Goal: Information Seeking & Learning: Find specific fact

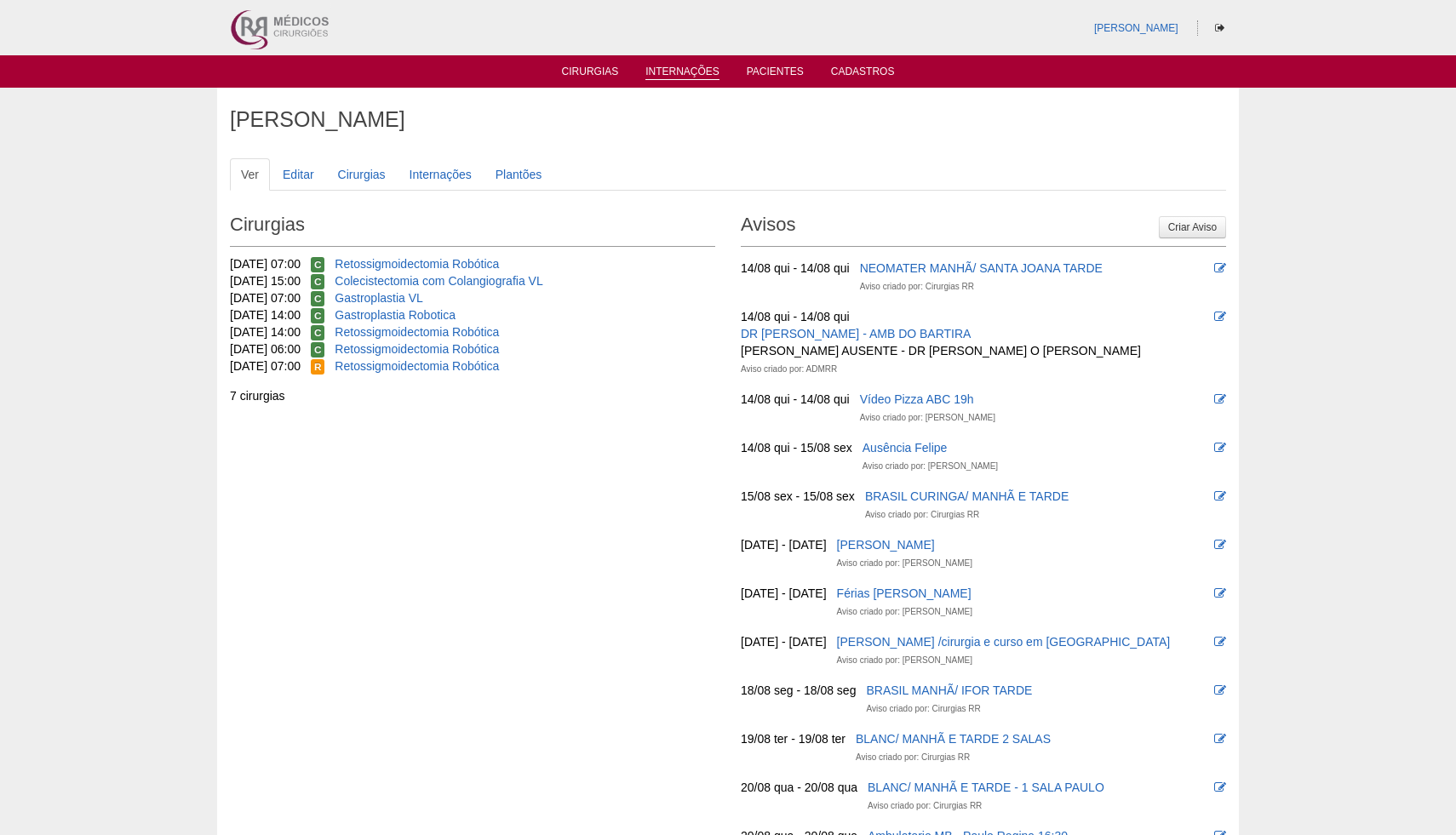
click at [678, 66] on link "Internações" at bounding box center [683, 73] width 74 height 14
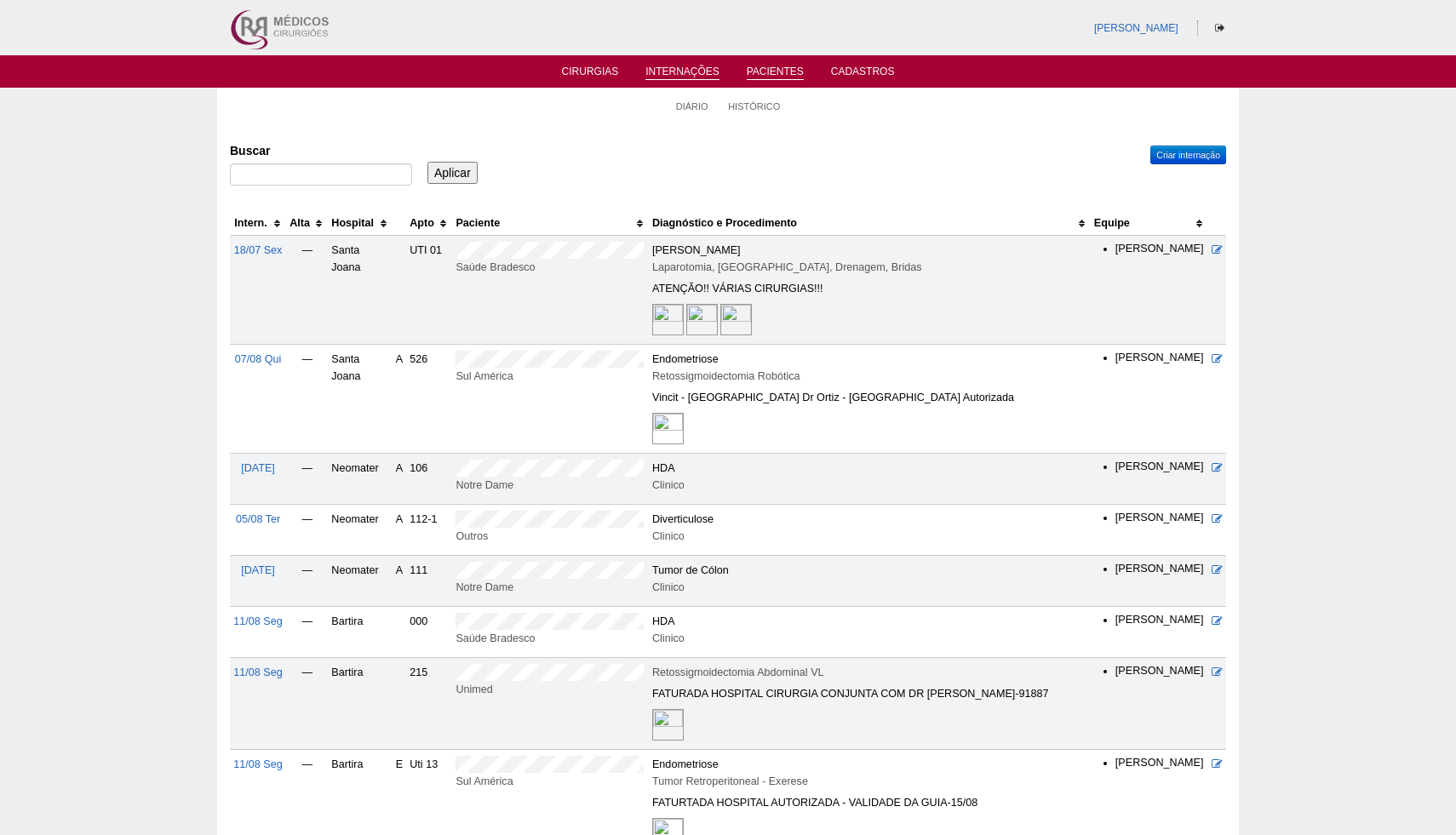
click at [753, 73] on link "Pacientes" at bounding box center [775, 73] width 57 height 14
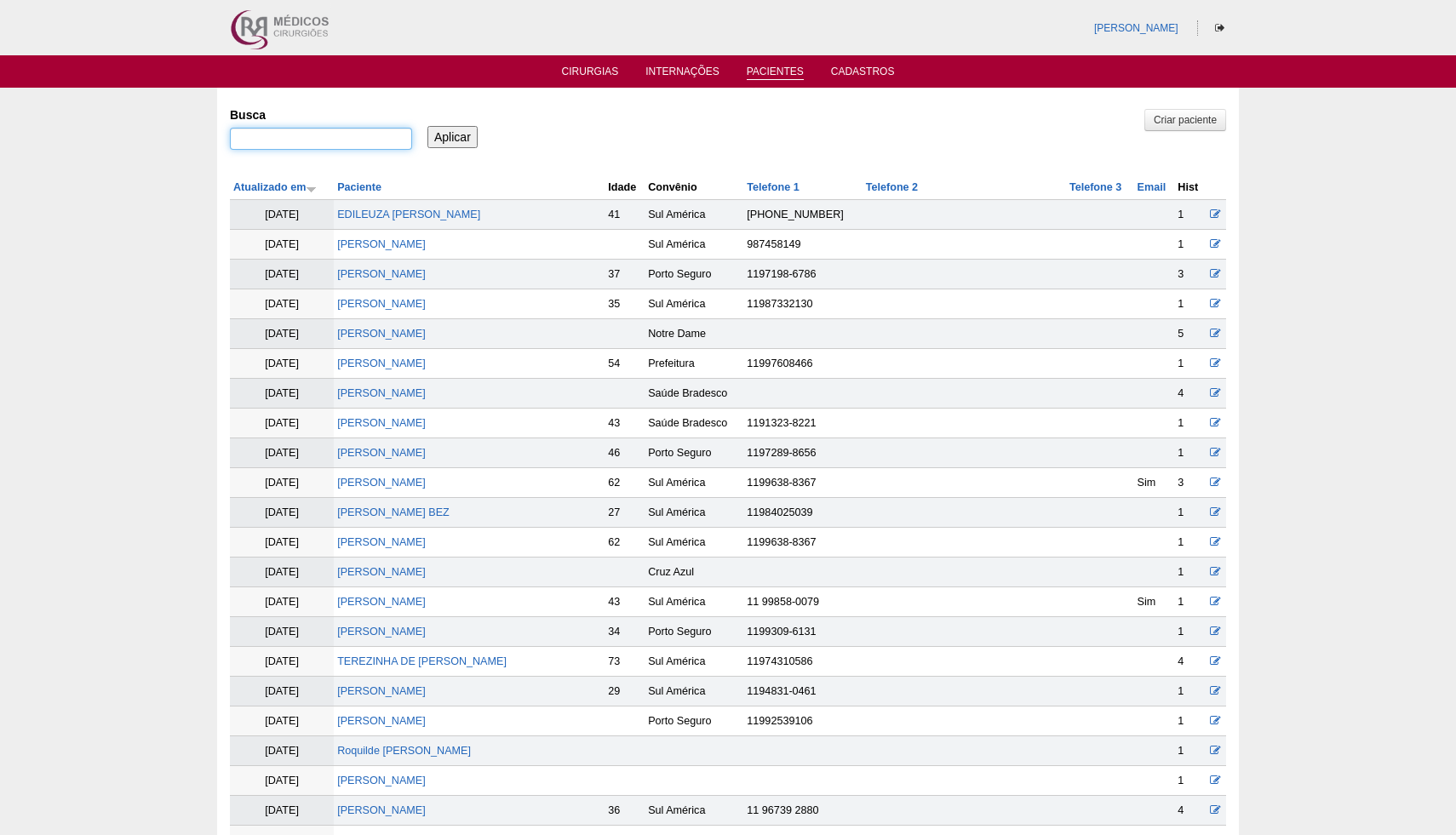
click at [253, 137] on input "Busca" at bounding box center [321, 138] width 182 height 22
type input "andreia de fatima spinola c canuto"
click at [438, 139] on input "Aplicar" at bounding box center [453, 136] width 50 height 22
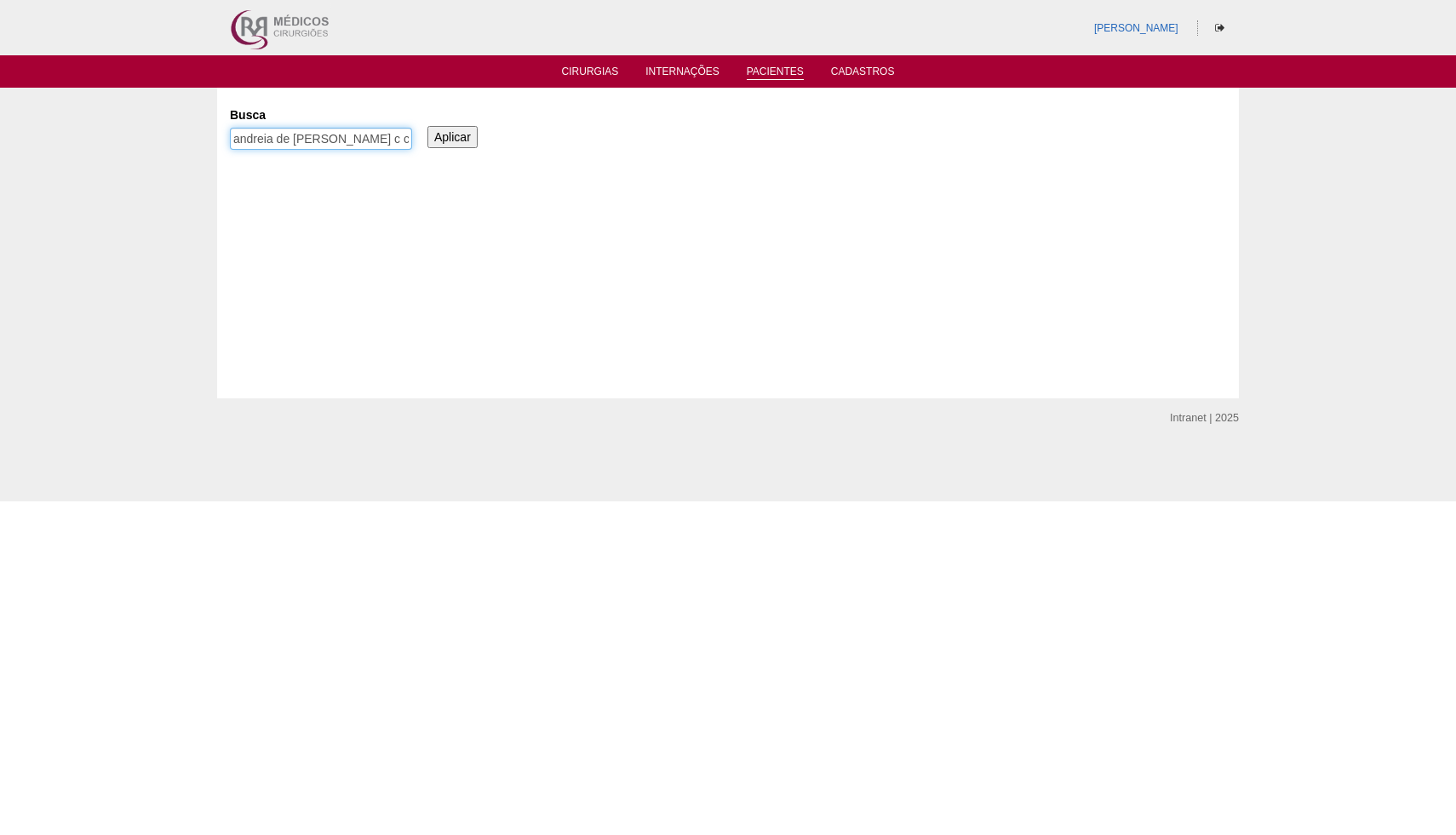
click at [379, 143] on input "andreia de [PERSON_NAME] c canuto" at bounding box center [321, 138] width 182 height 22
click at [376, 141] on input "andreia de [PERSON_NAME] c canuto" at bounding box center [321, 138] width 182 height 22
type input "andreia de fatima spinola cardoso canuto"
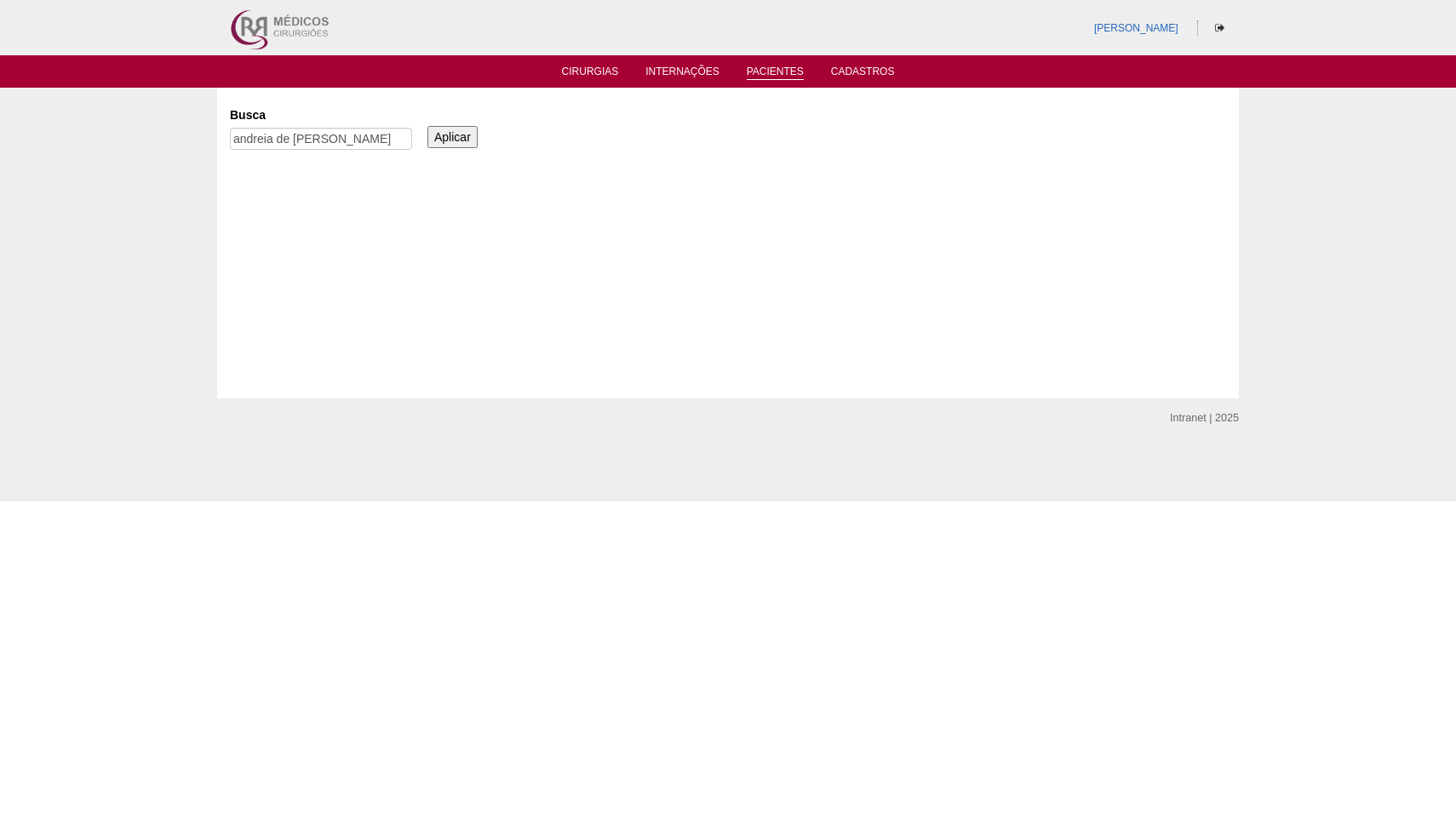
scroll to position [0, 0]
click at [453, 143] on input "Aplicar" at bounding box center [453, 136] width 50 height 22
click at [410, 141] on input "andreia de fatima spinola cardoso canuto" at bounding box center [321, 138] width 182 height 22
click at [593, 86] on ul "Cirurgias Internações Pacientes Cadastros" at bounding box center [728, 71] width 1456 height 33
click at [598, 74] on link "Cirurgias" at bounding box center [591, 73] width 57 height 14
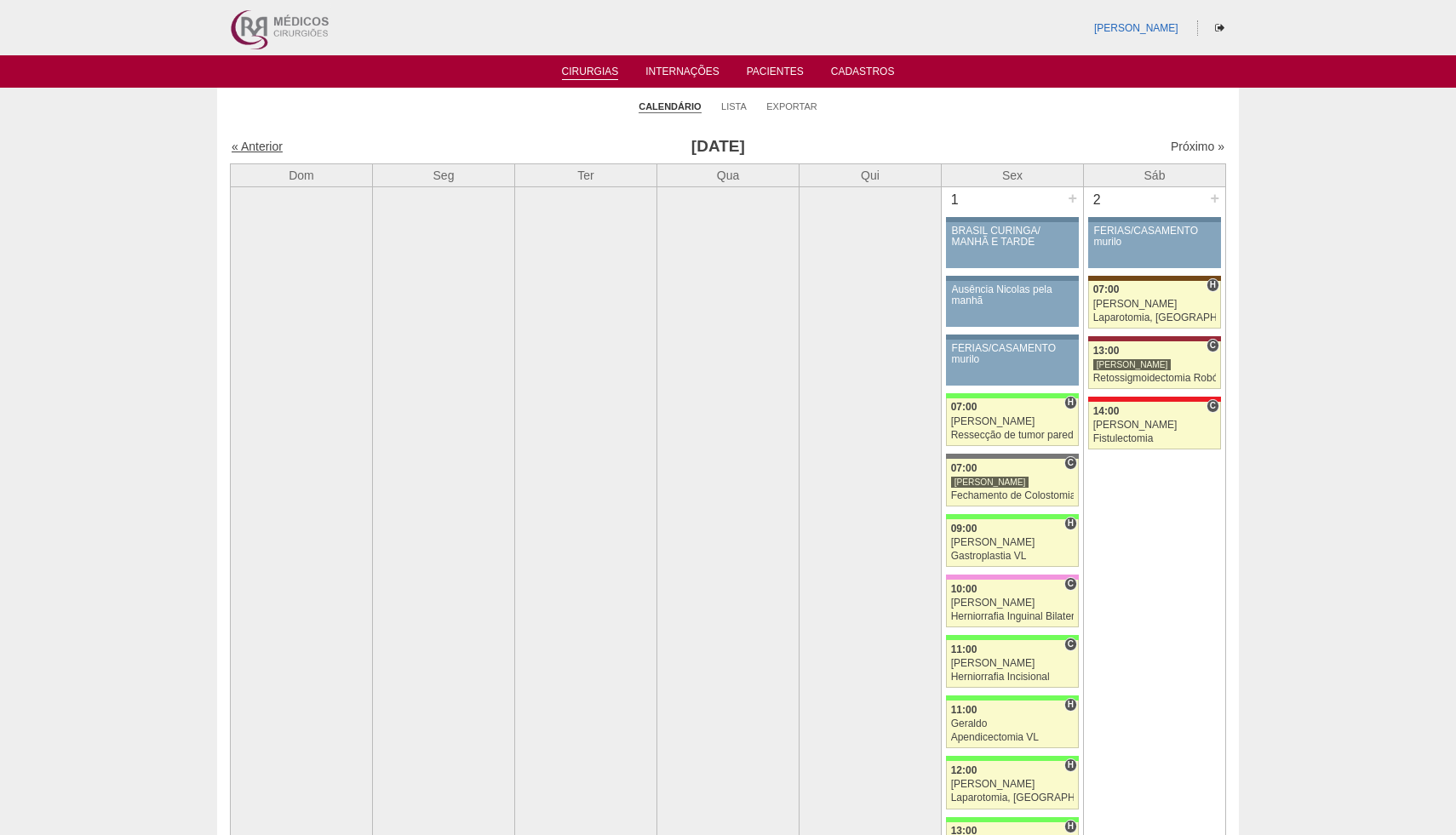
click at [257, 151] on link "« Anterior" at bounding box center [257, 146] width 51 height 13
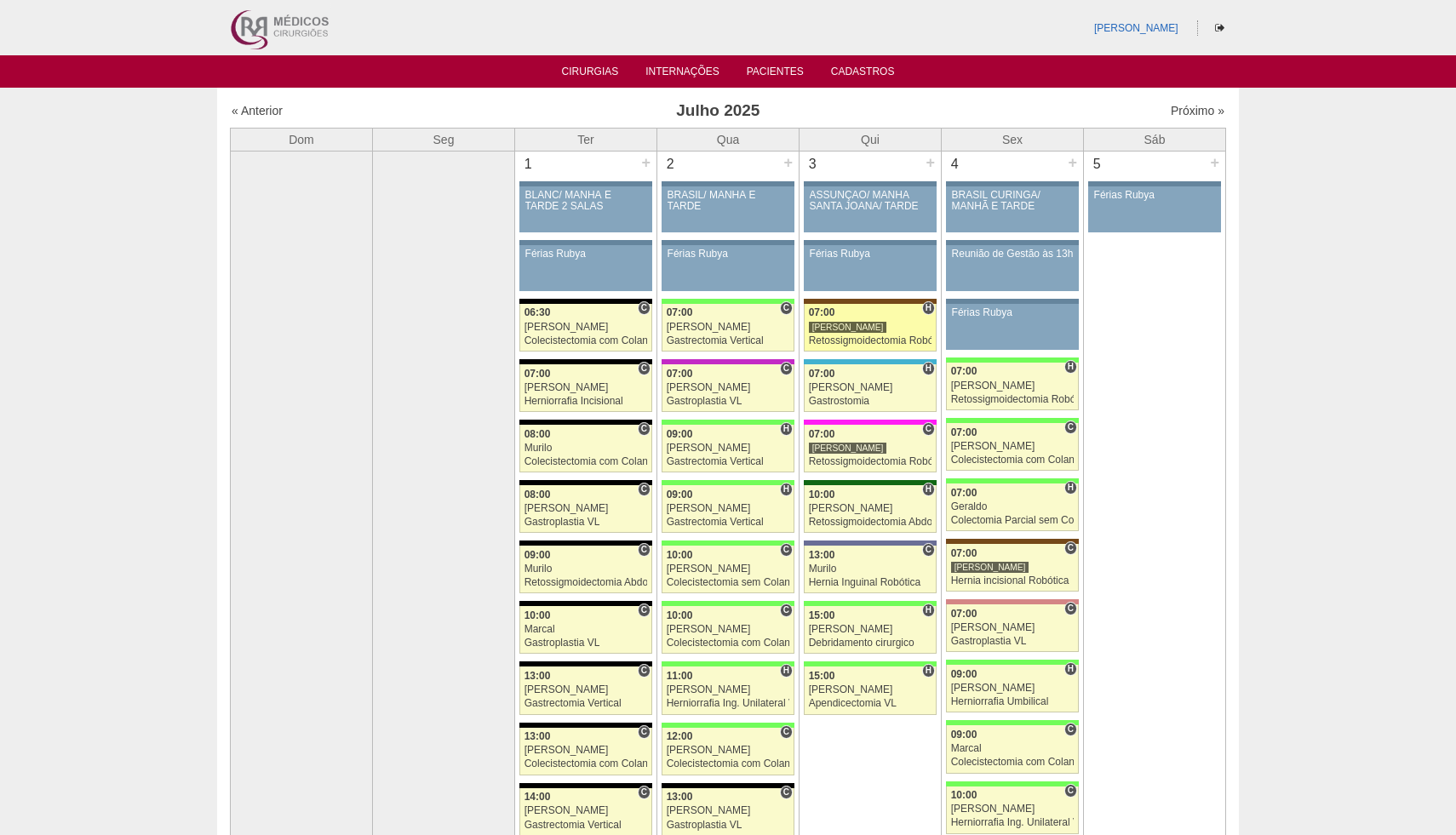
click at [871, 342] on div "Retossigmoidectomia Robótica" at bounding box center [870, 341] width 123 height 11
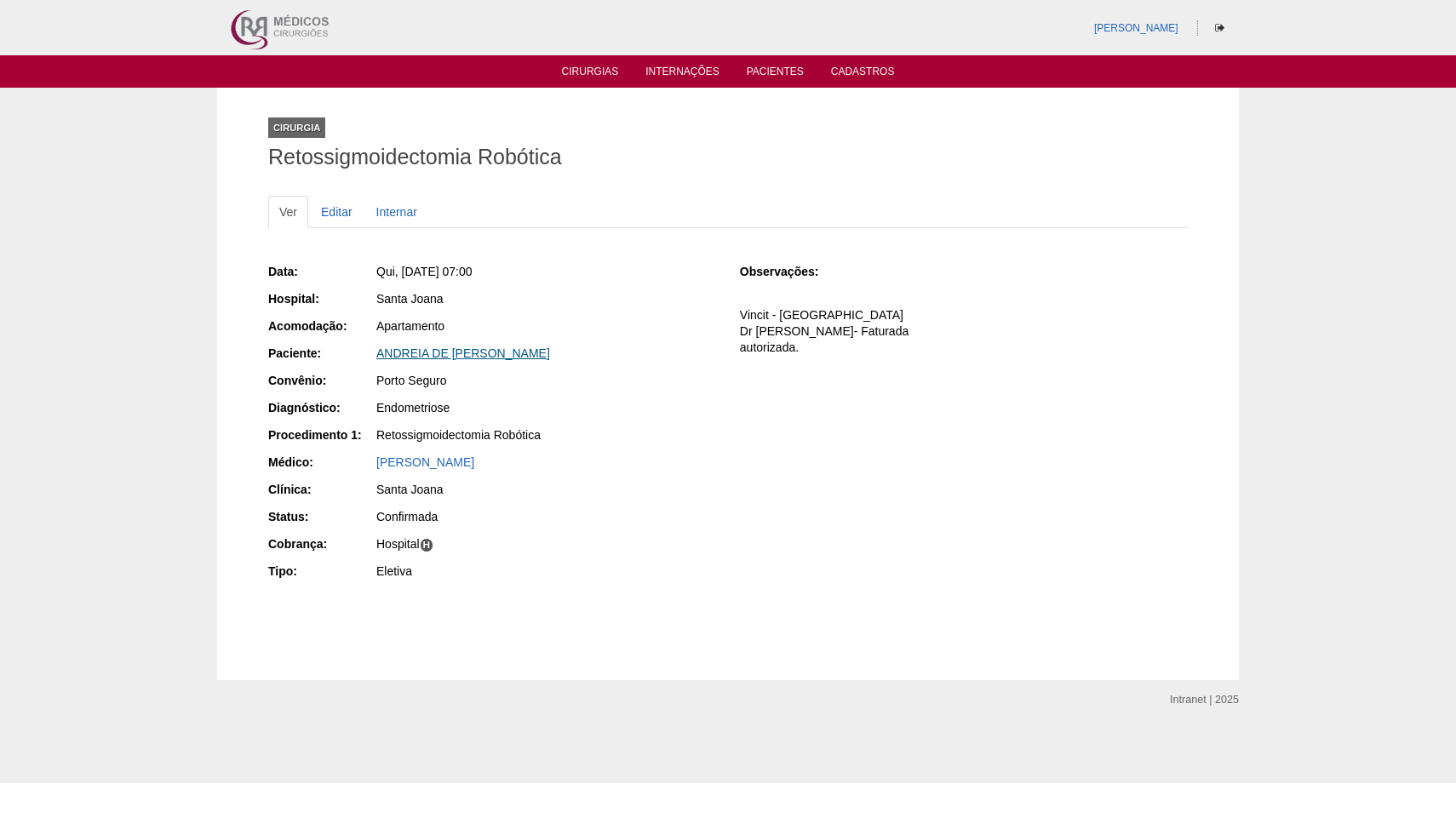
click at [479, 350] on link "ANDREIA DE [PERSON_NAME]" at bounding box center [463, 352] width 174 height 13
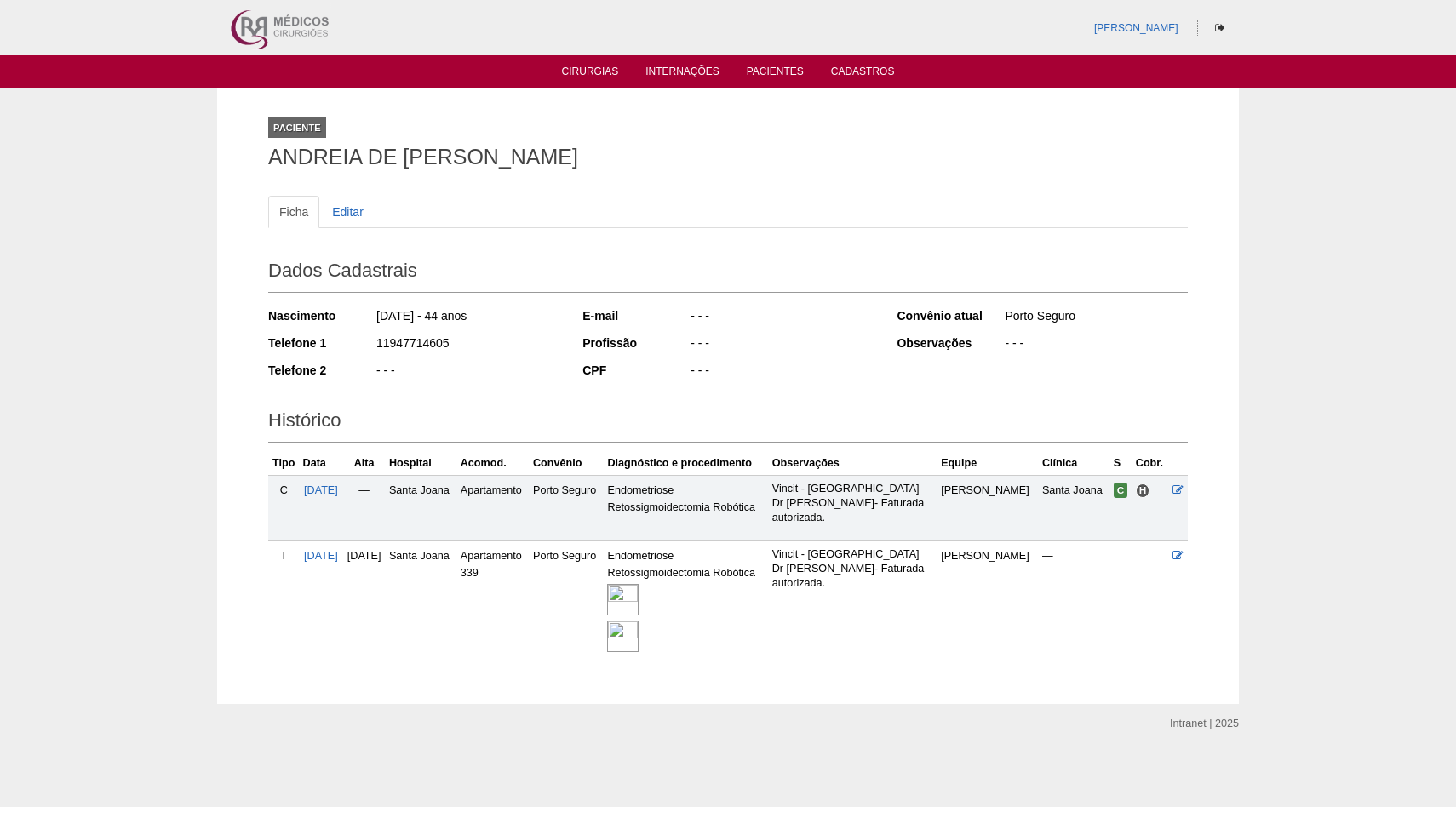
click at [639, 594] on img at bounding box center [623, 600] width 32 height 32
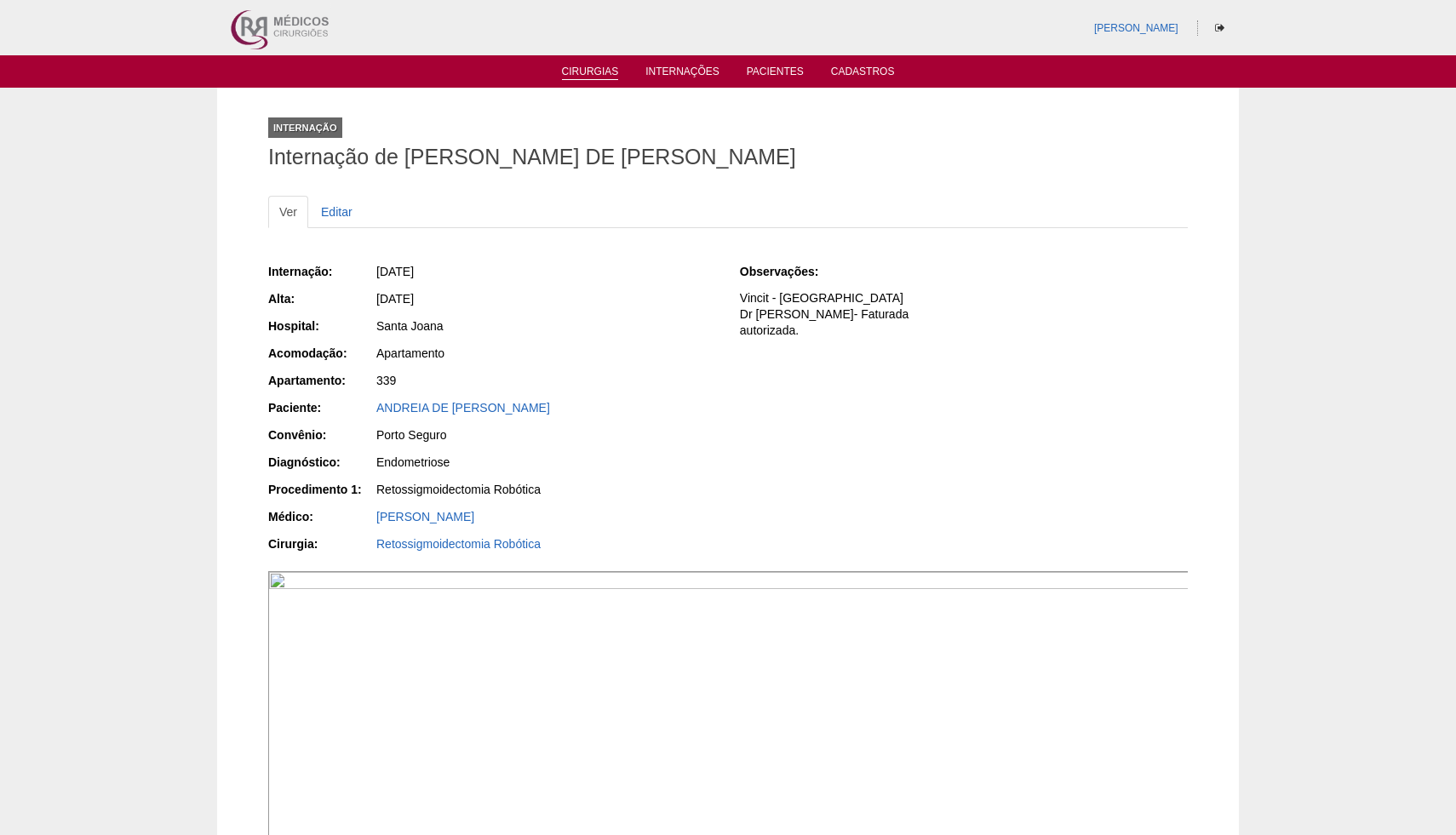
click at [593, 73] on link "Cirurgias" at bounding box center [591, 73] width 57 height 14
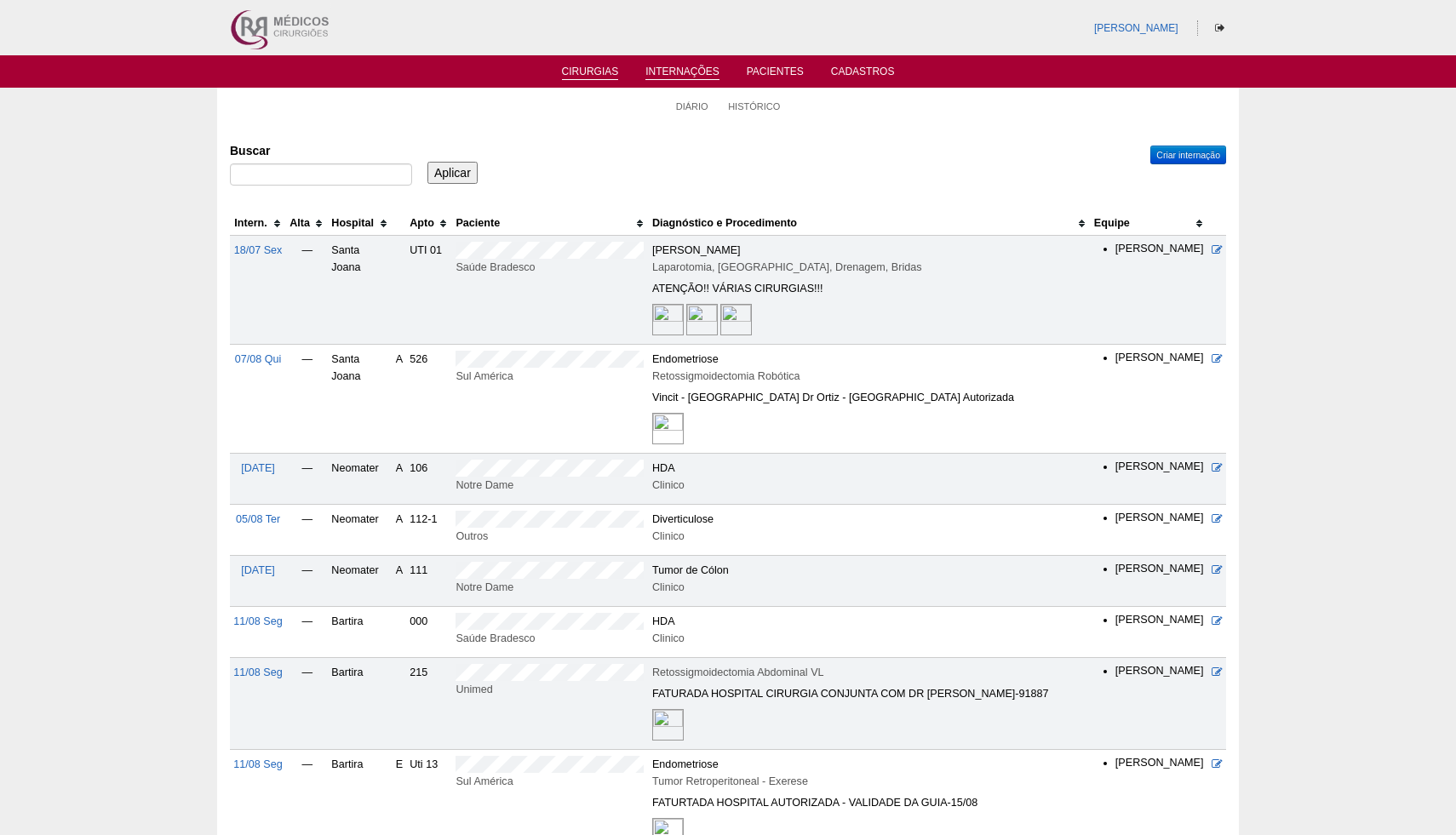
click at [604, 77] on link "Cirurgias" at bounding box center [591, 73] width 57 height 14
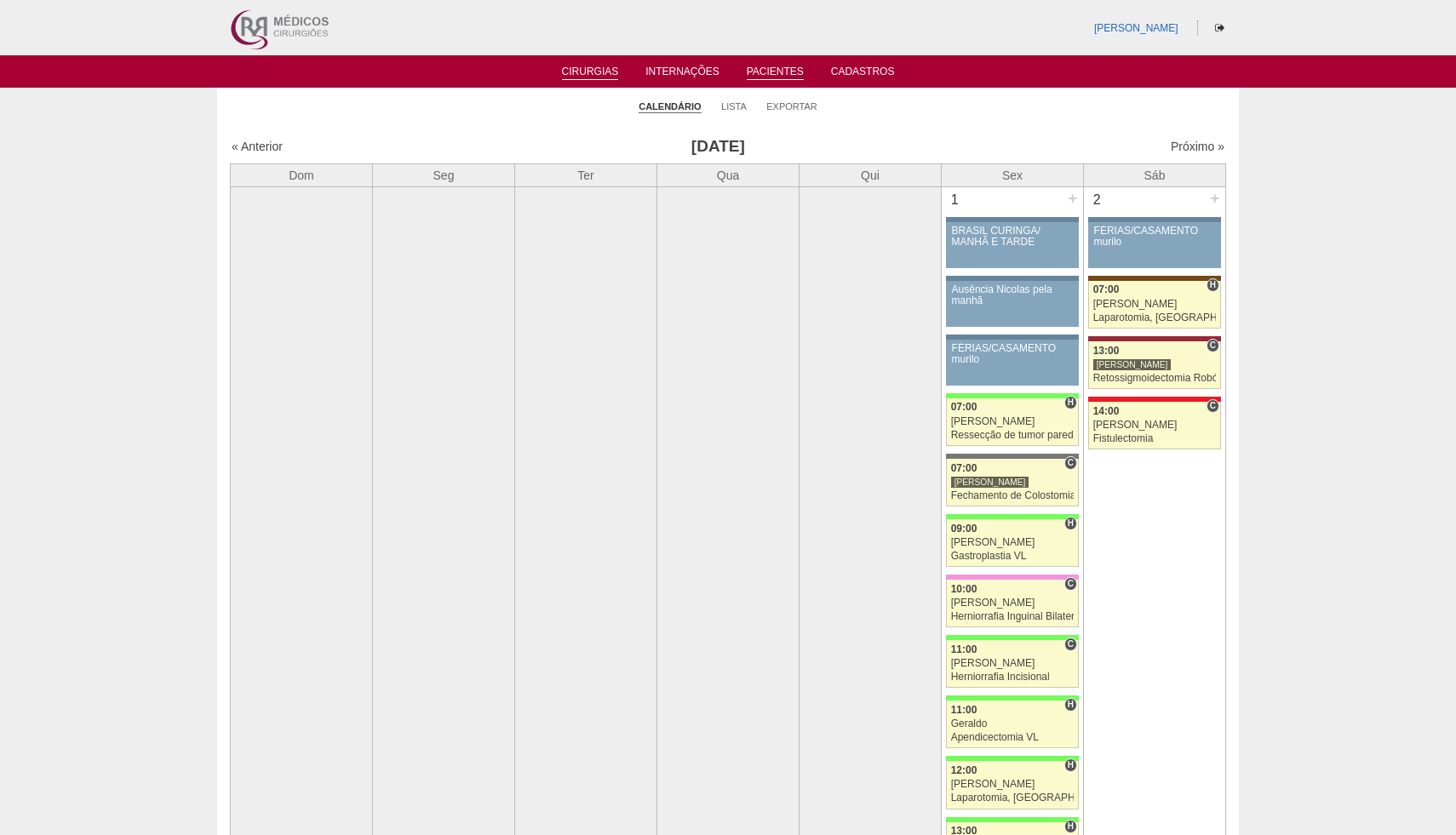
click at [771, 73] on link "Pacientes" at bounding box center [775, 73] width 57 height 14
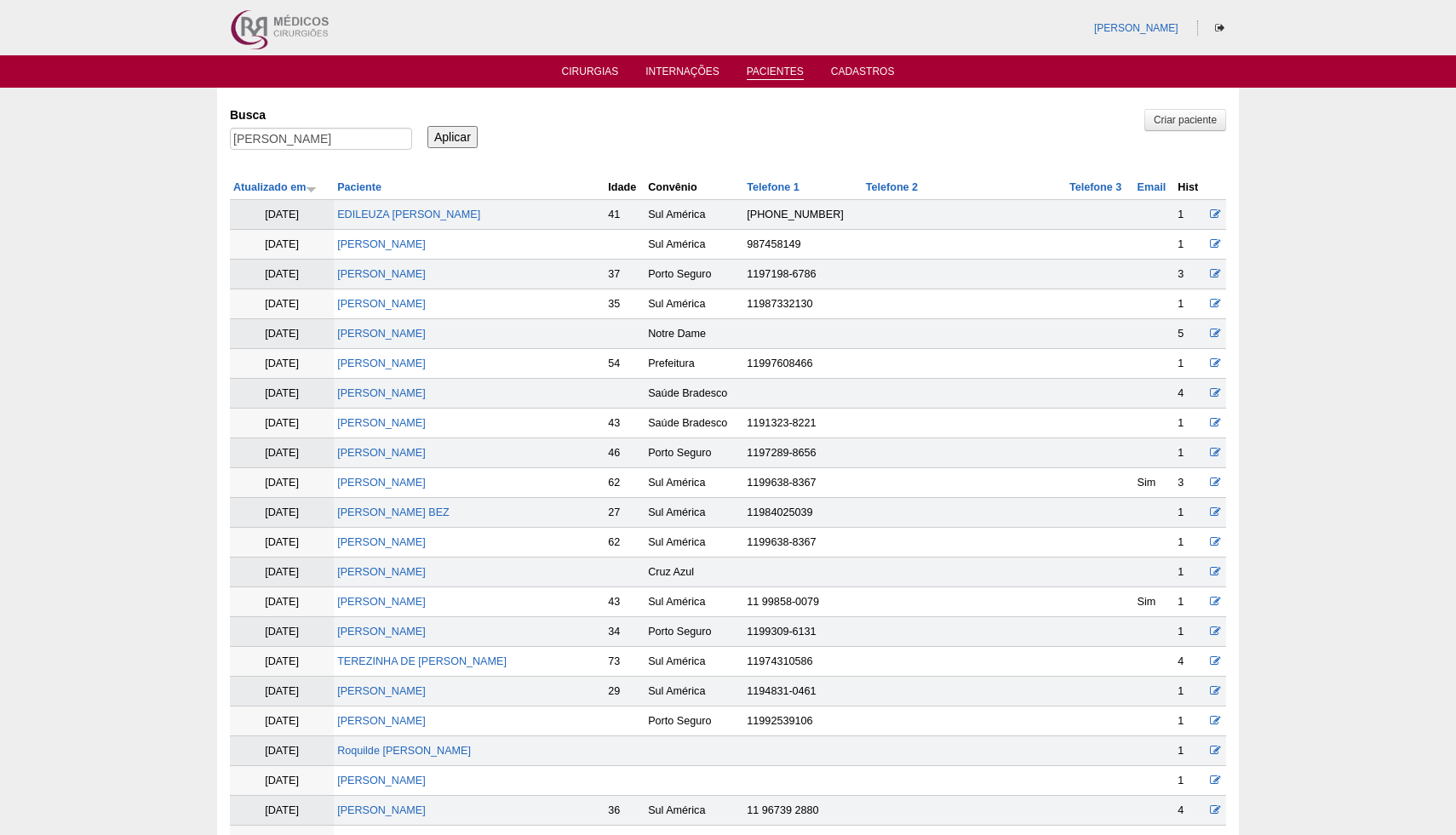
type input "[PERSON_NAME]"
click at [449, 135] on input "Aplicar" at bounding box center [453, 136] width 50 height 22
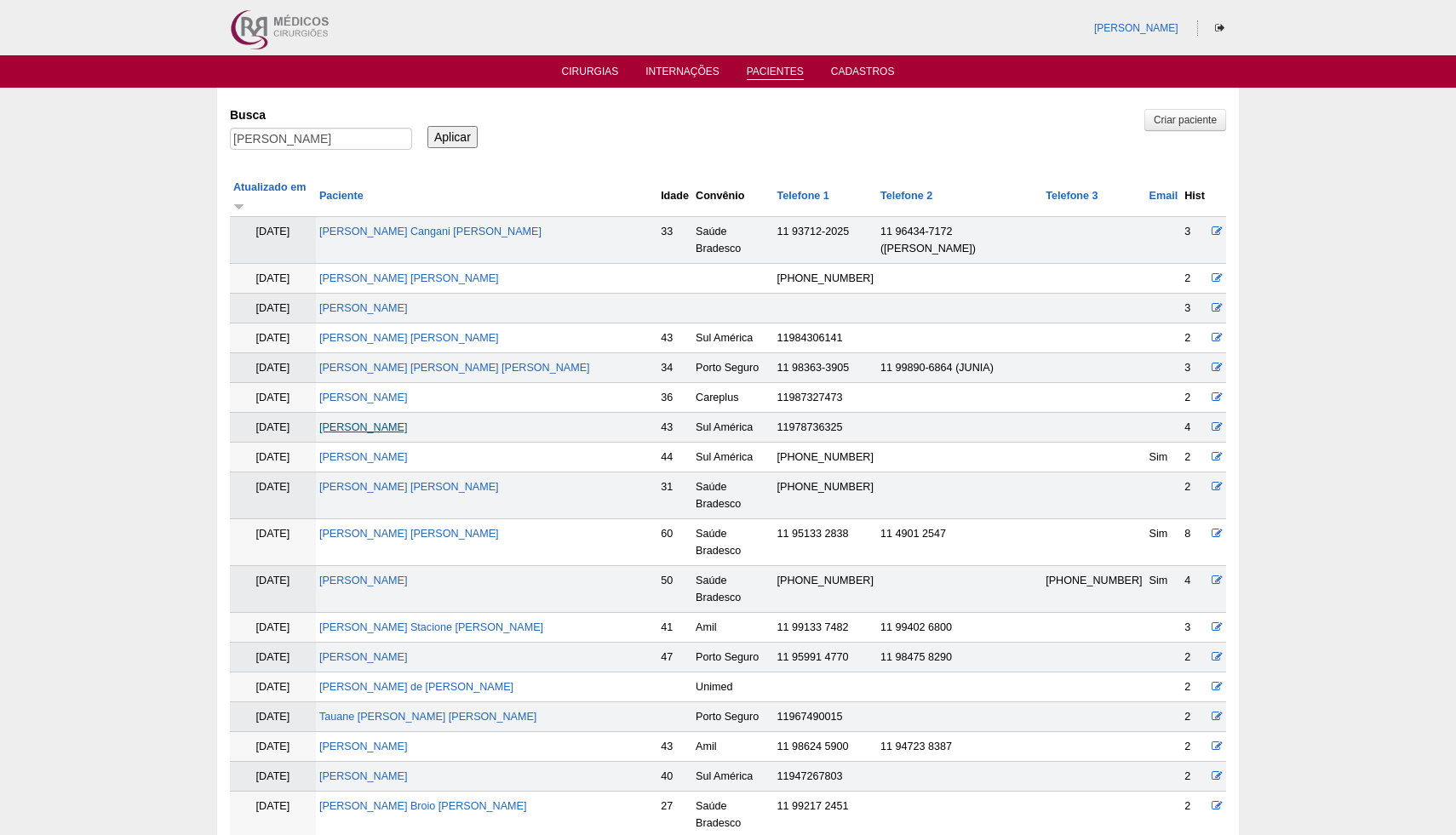
click at [399, 421] on link "GABRIELA RODRIGUES" at bounding box center [364, 427] width 89 height 12
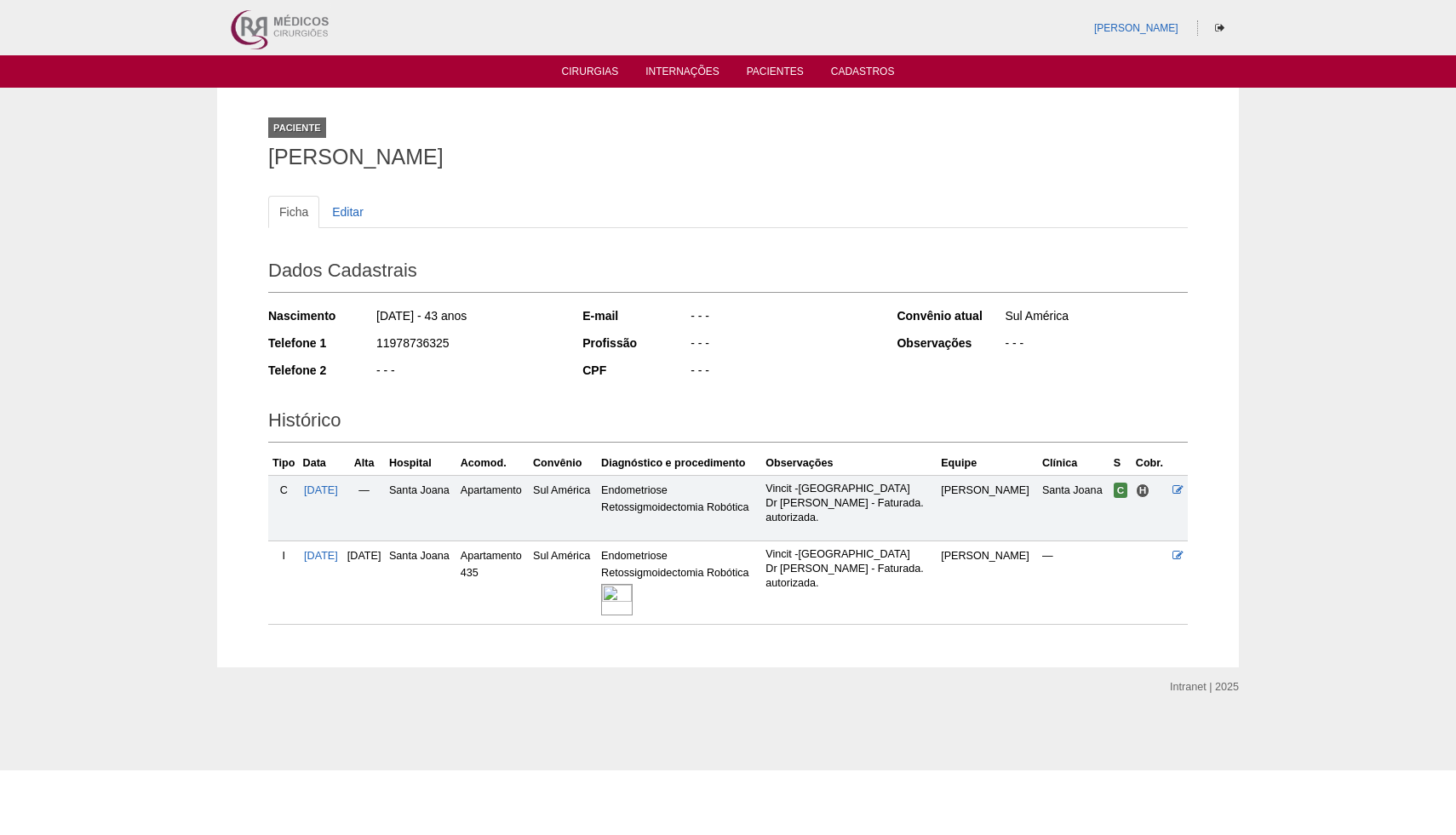
click at [632, 601] on img at bounding box center [617, 600] width 32 height 32
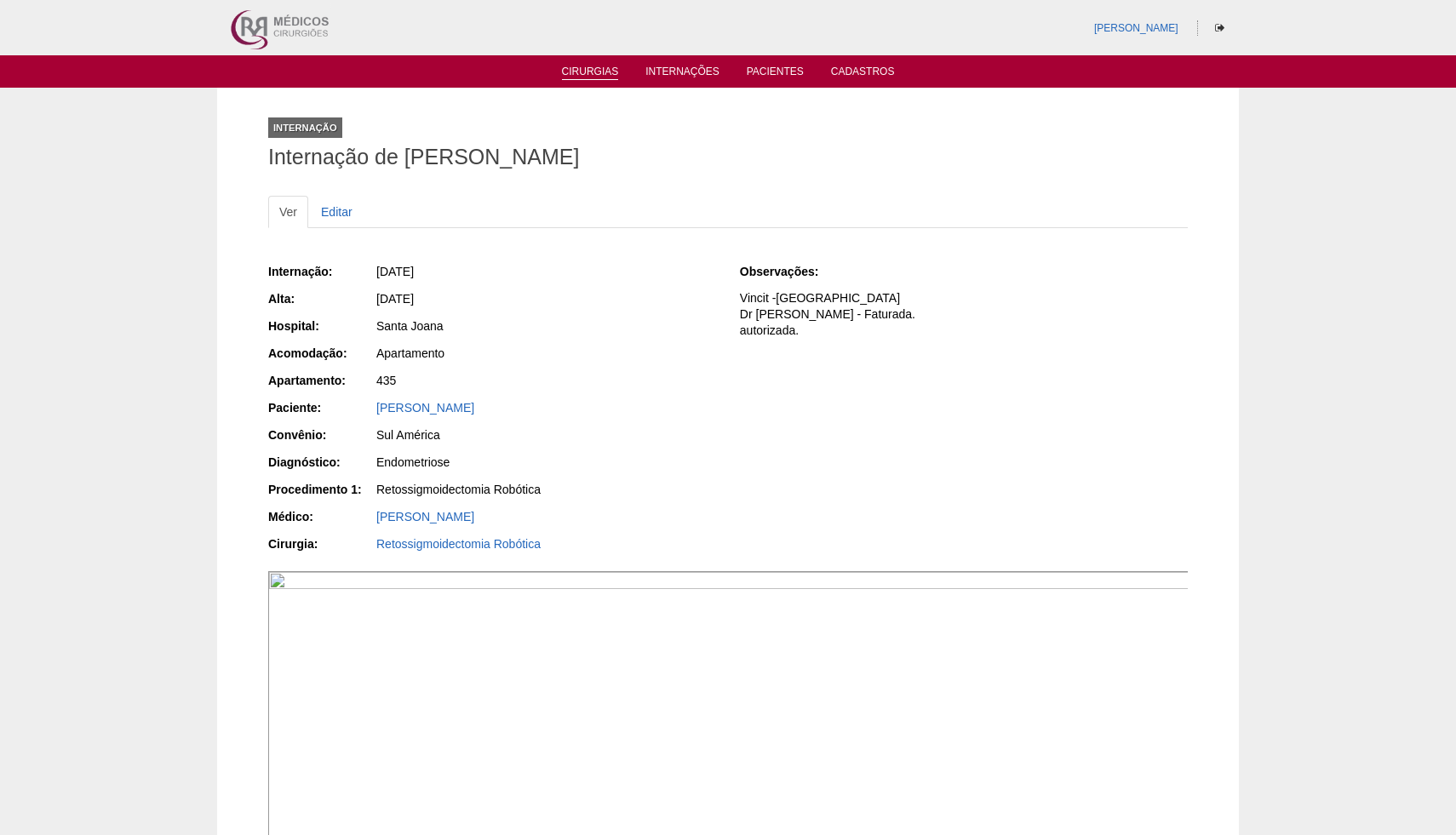
click at [608, 67] on link "Cirurgias" at bounding box center [591, 73] width 57 height 14
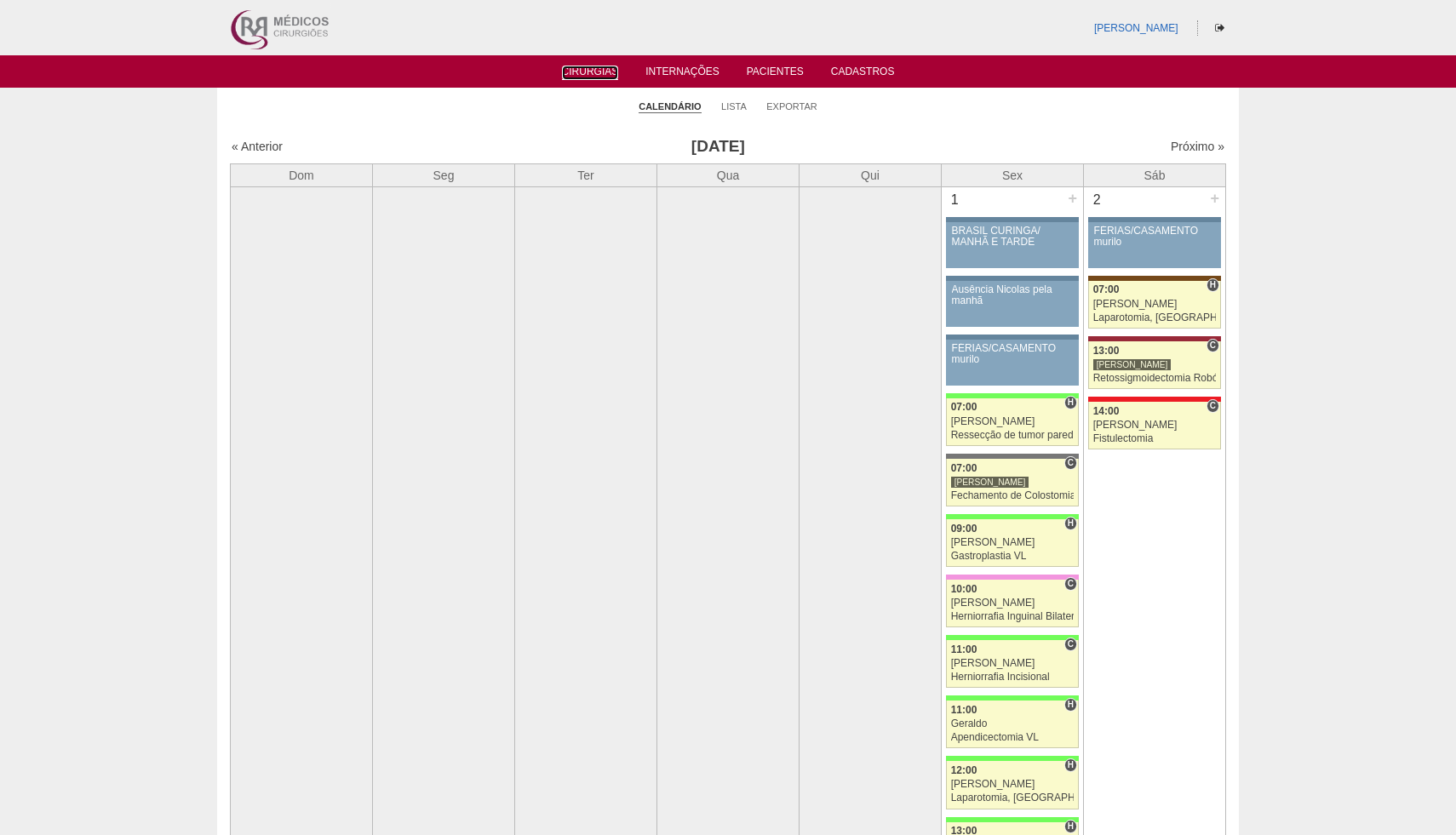
click at [608, 67] on link "Cirurgias" at bounding box center [591, 73] width 57 height 14
click at [763, 81] on link "Pacientes" at bounding box center [775, 73] width 57 height 17
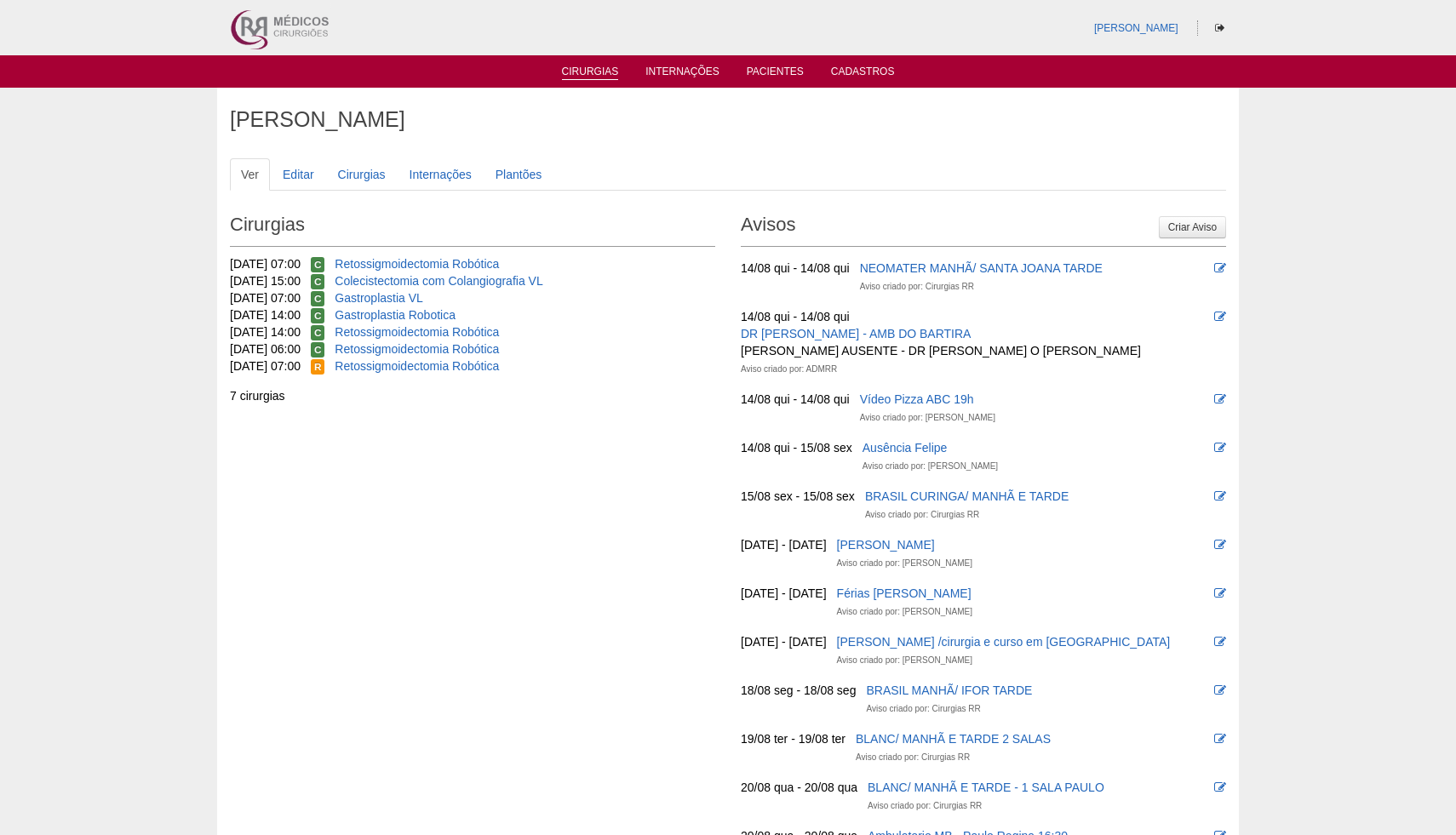
click at [607, 72] on link "Cirurgias" at bounding box center [591, 73] width 57 height 14
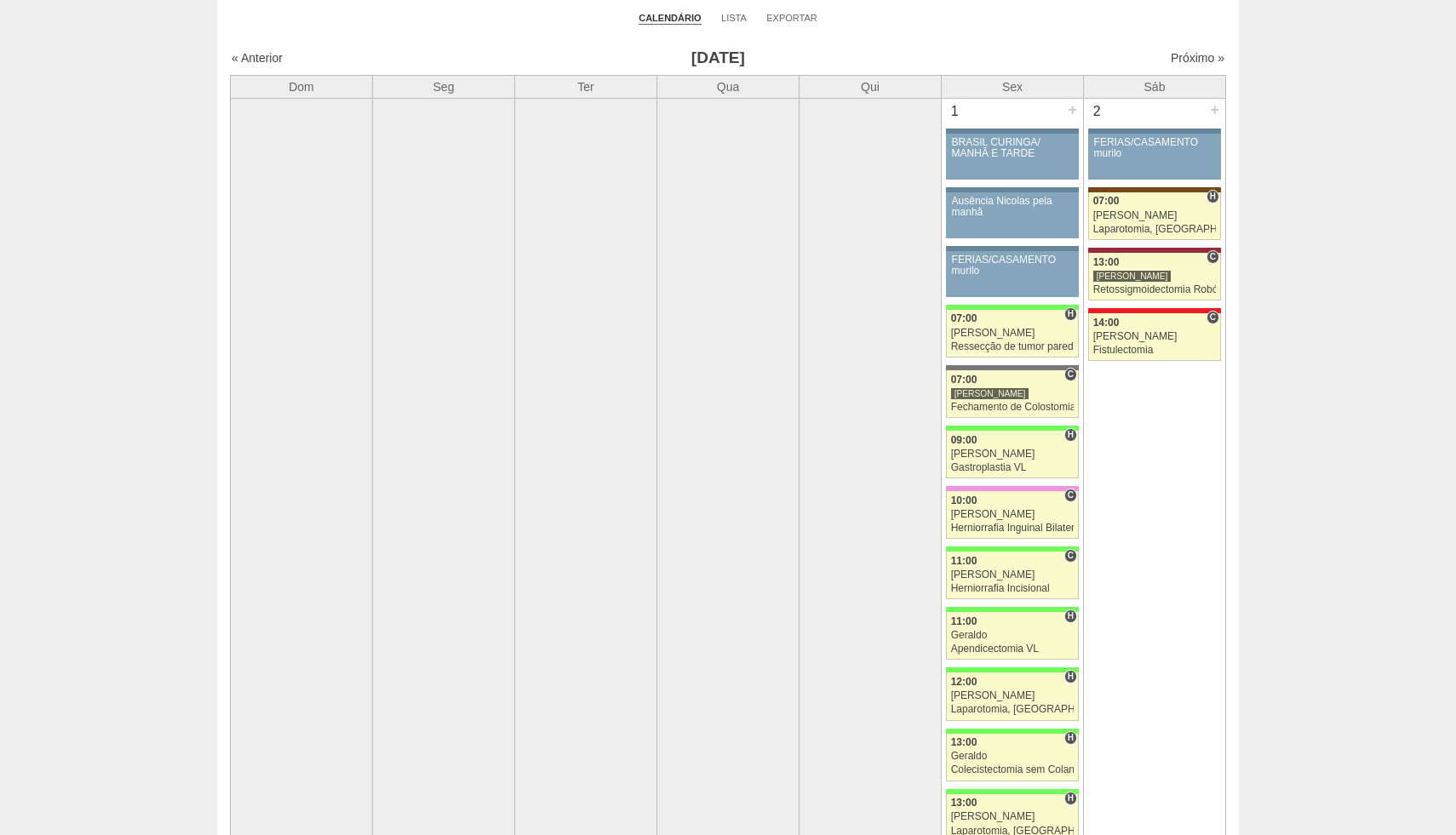
scroll to position [91, 0]
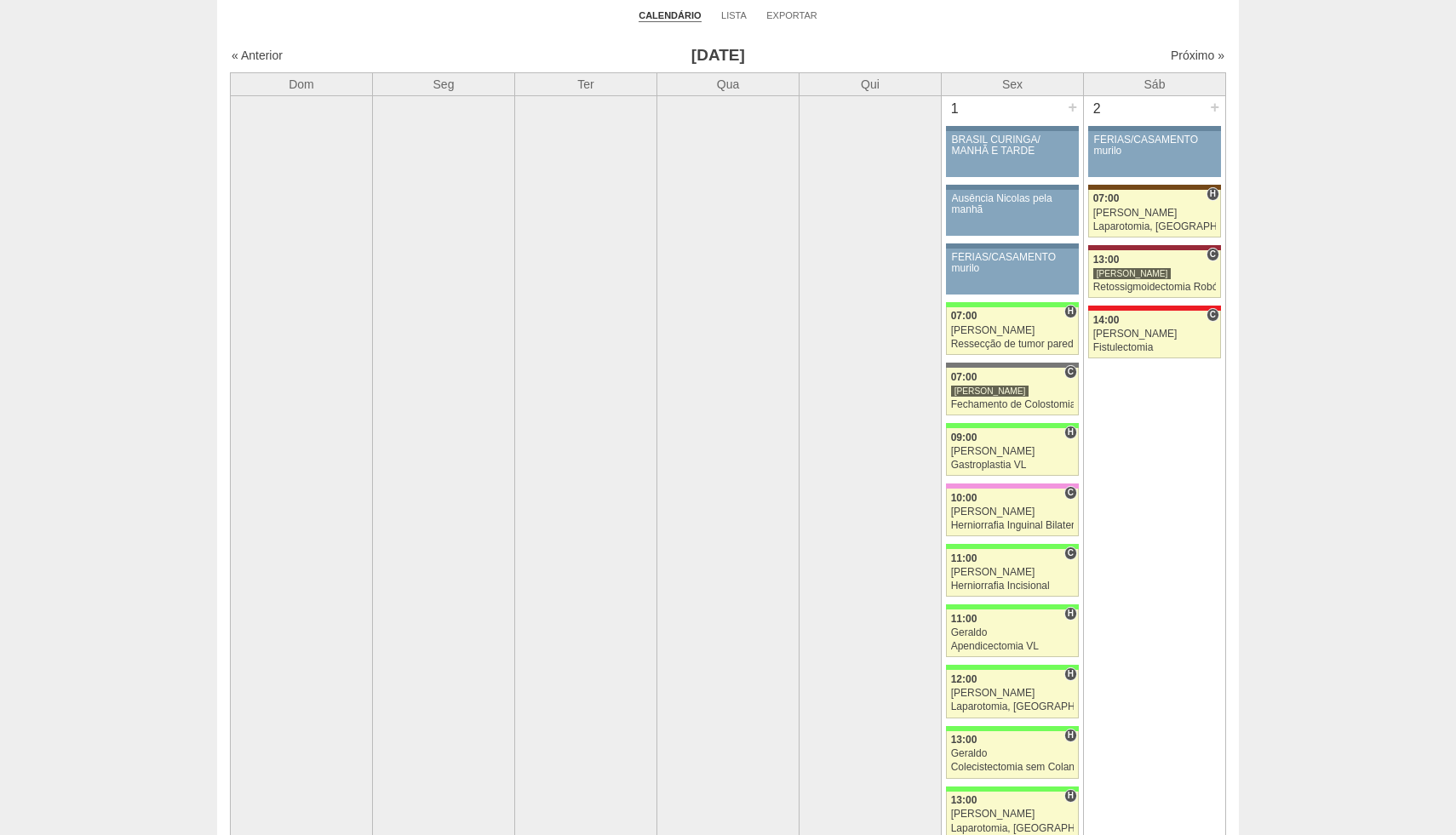
click at [757, 434] on td at bounding box center [728, 475] width 143 height 761
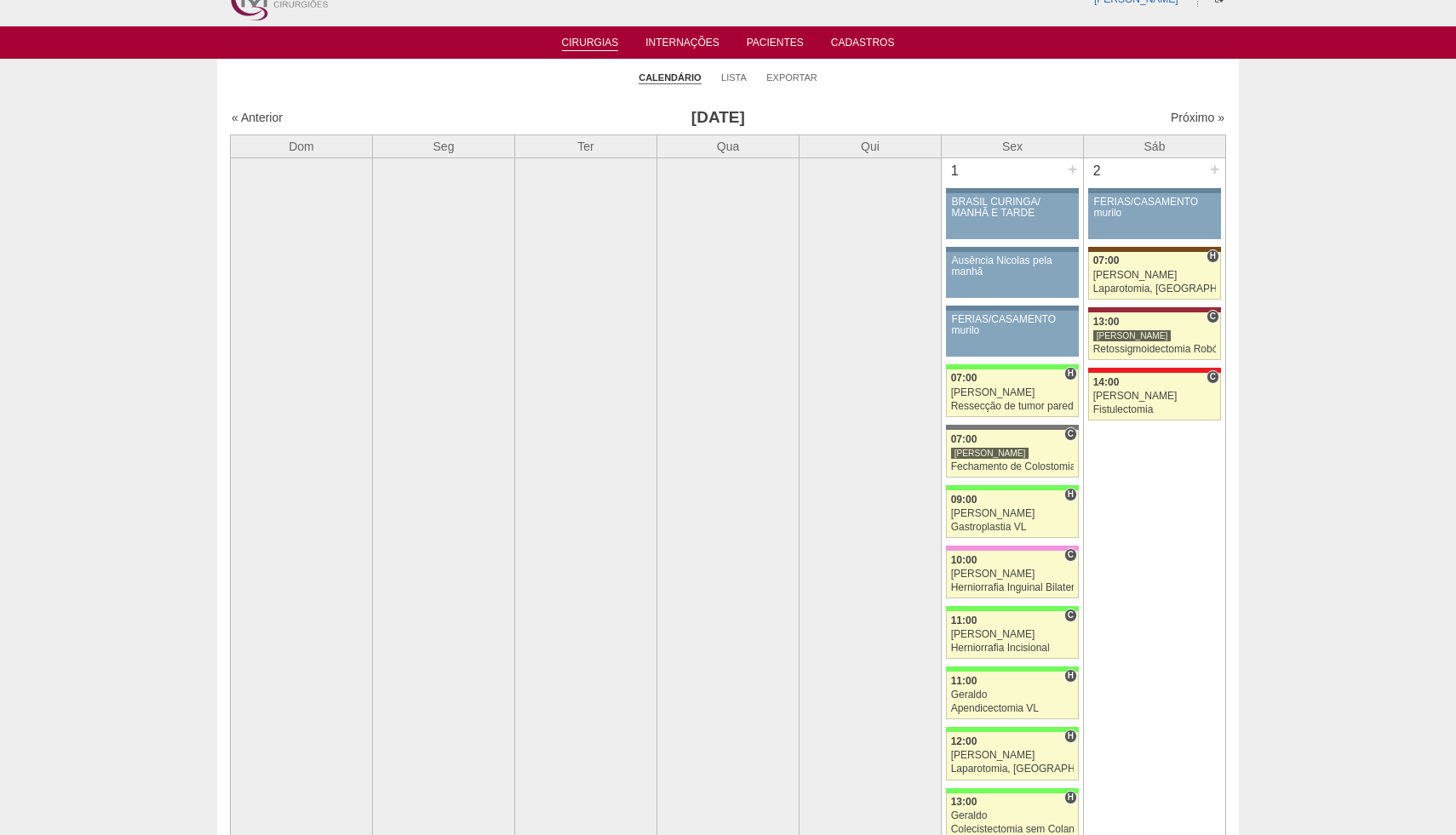
scroll to position [0, 0]
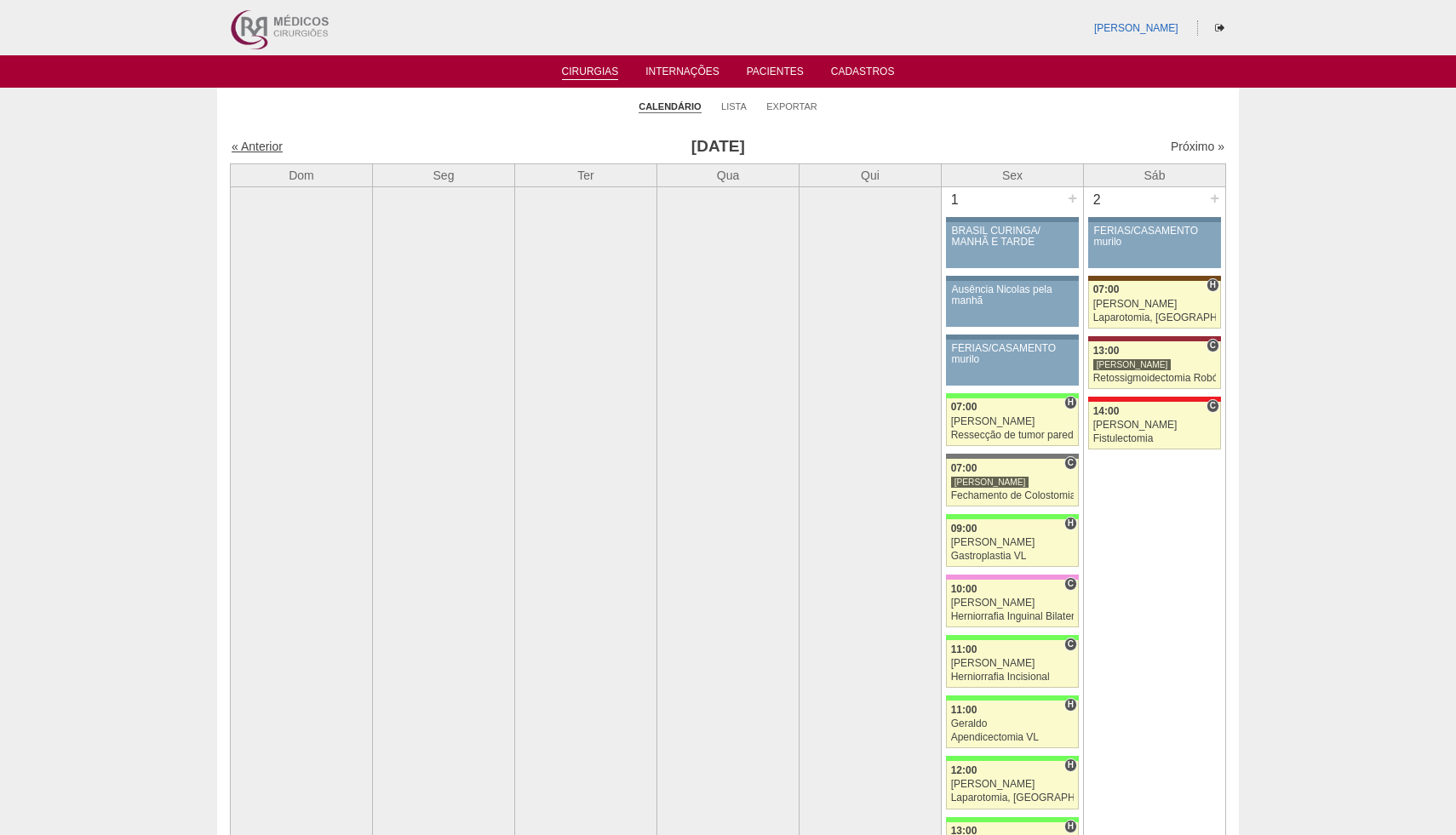
click at [256, 143] on link "« Anterior" at bounding box center [257, 146] width 51 height 13
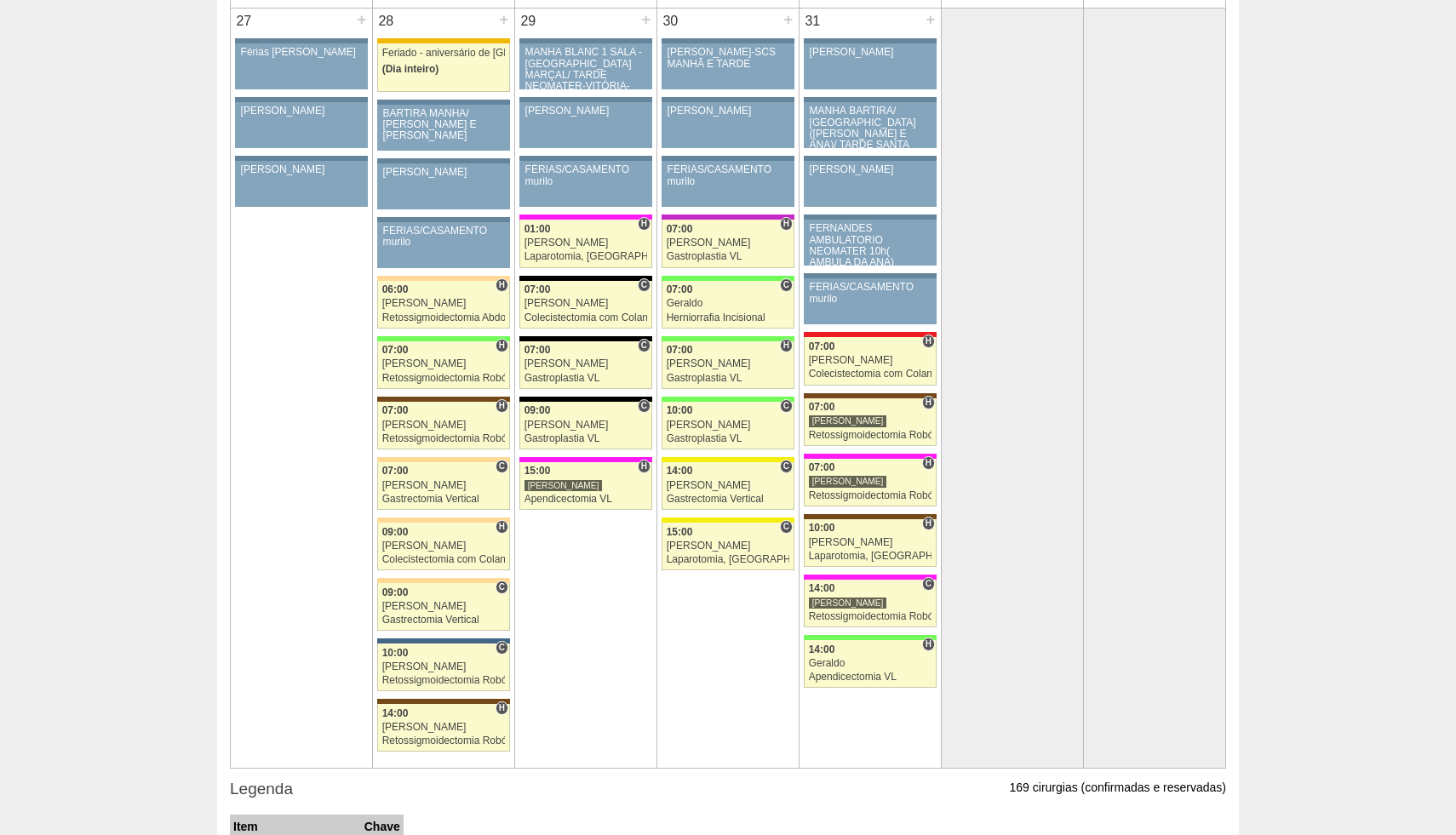
scroll to position [4033, 0]
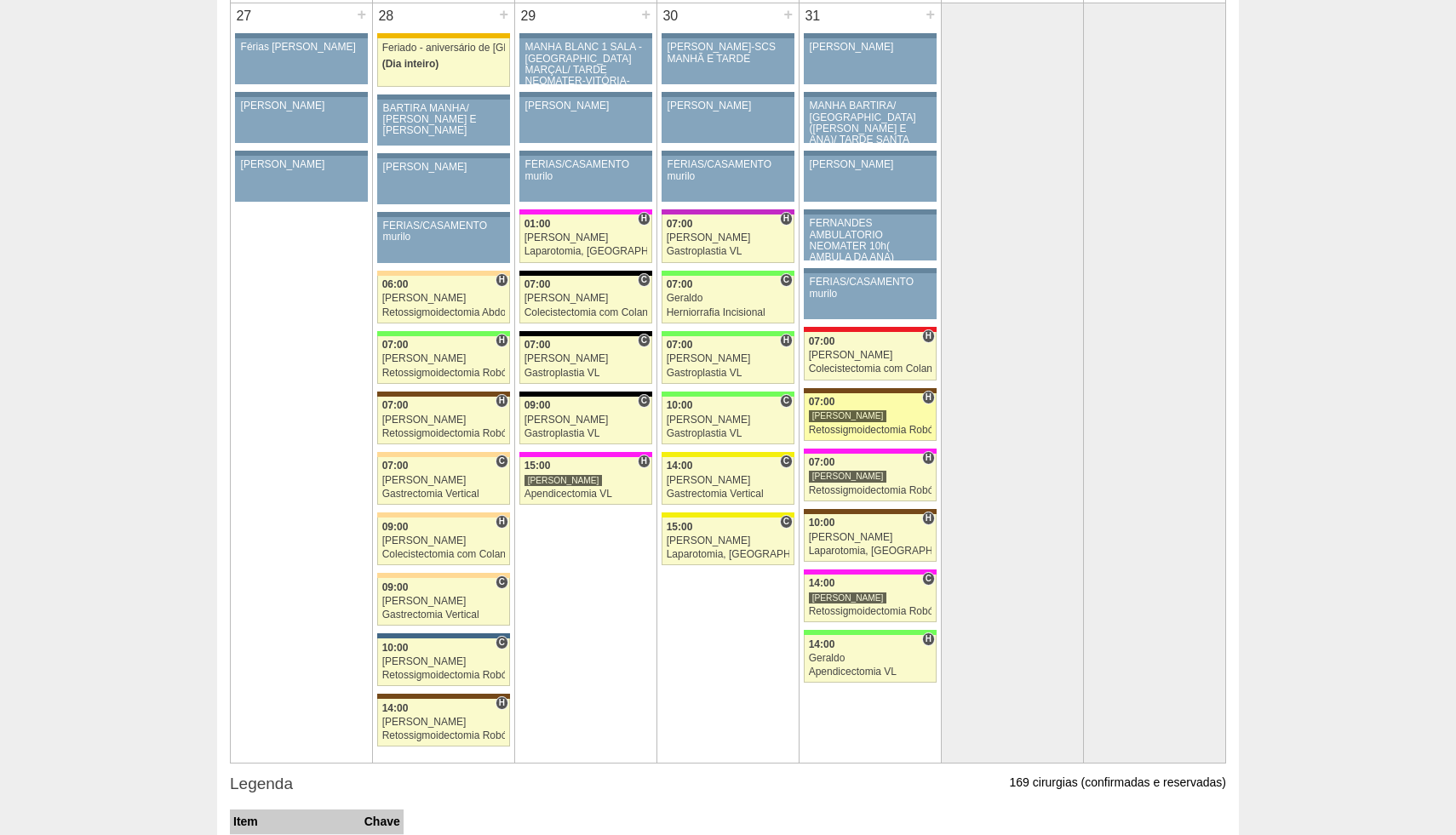
click at [848, 435] on div "Retossigmoidectomia Robótica" at bounding box center [870, 430] width 123 height 11
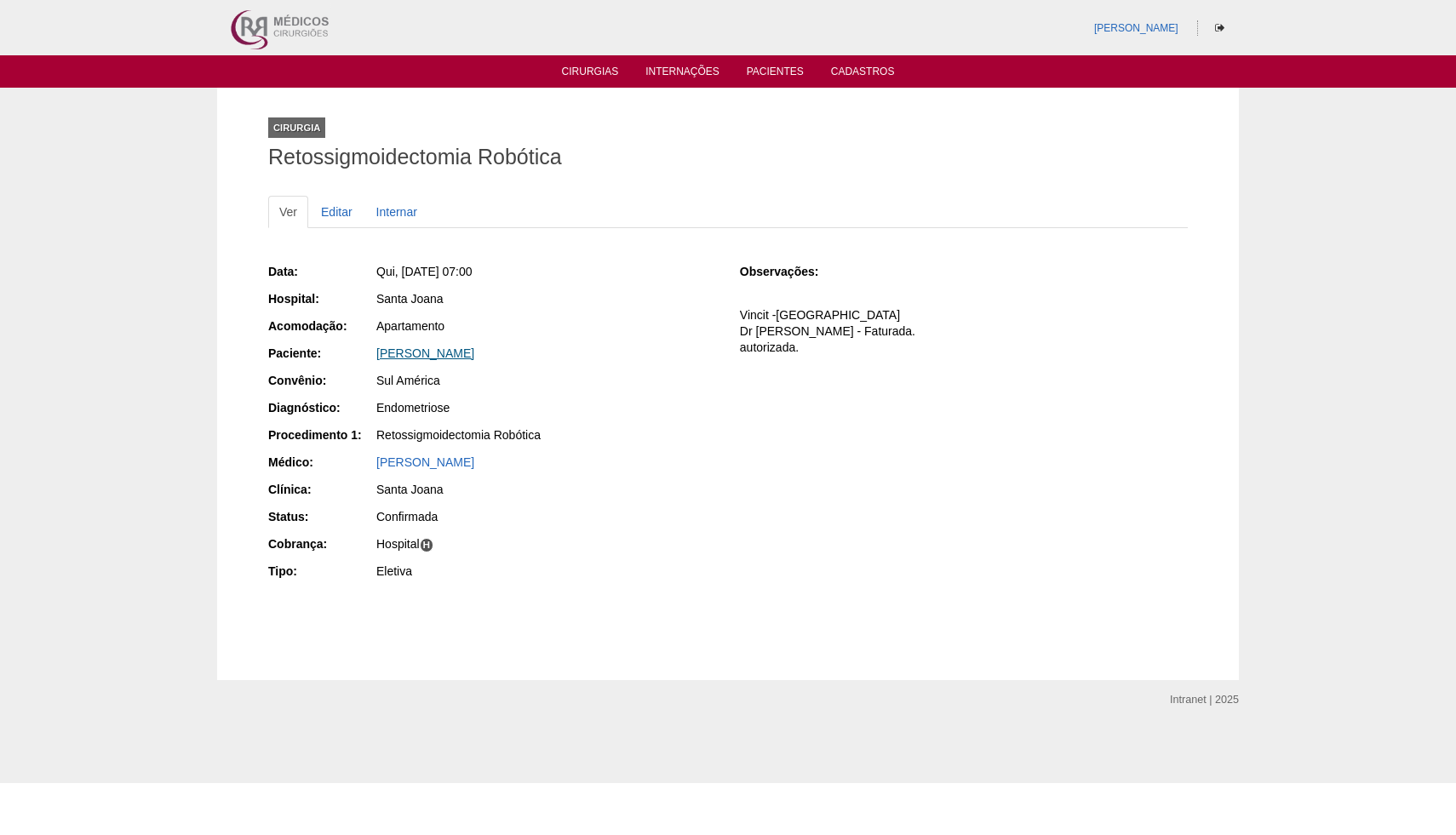
click at [474, 357] on link "[PERSON_NAME]" at bounding box center [425, 352] width 98 height 13
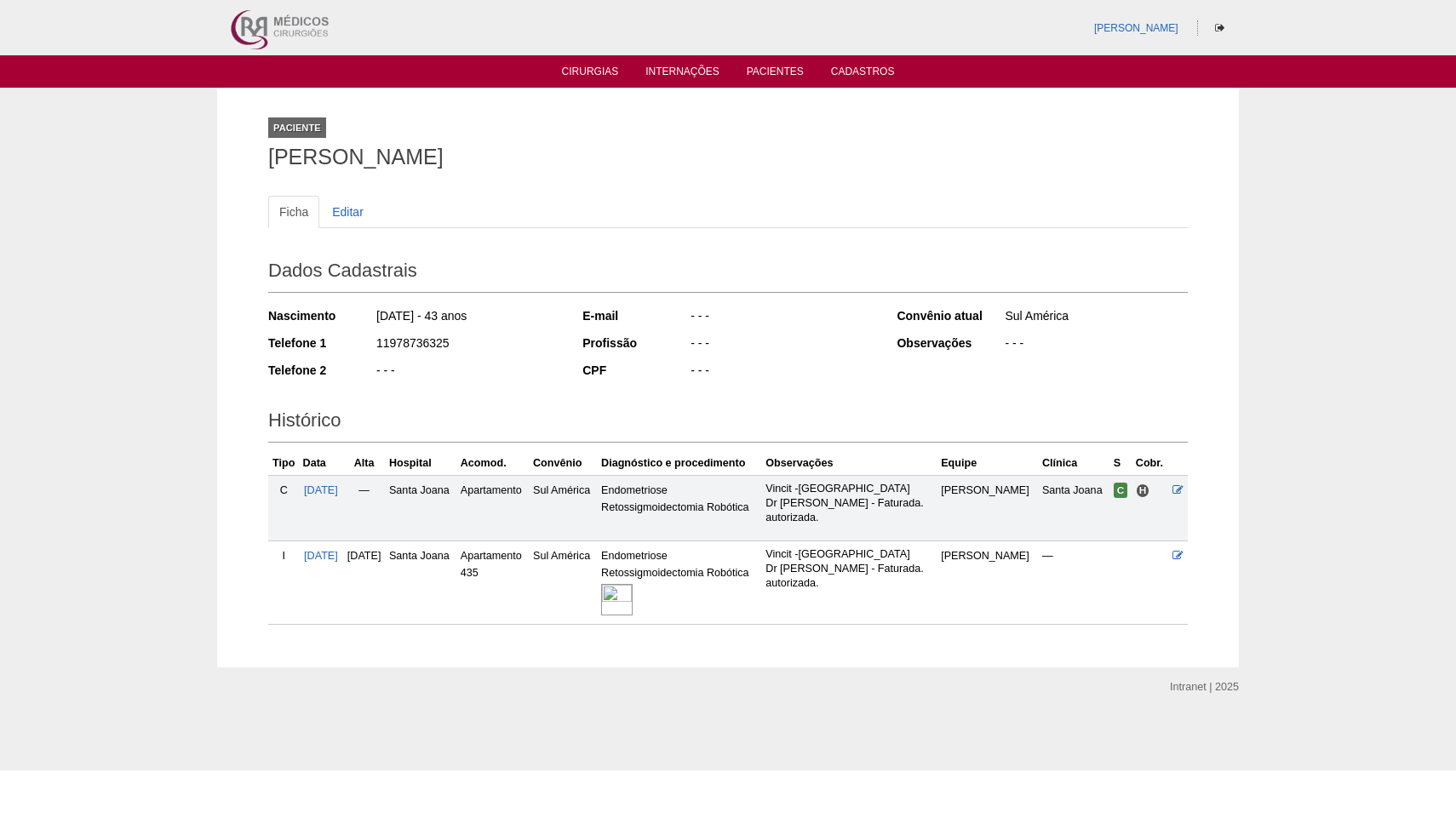
click at [632, 595] on img at bounding box center [617, 600] width 32 height 32
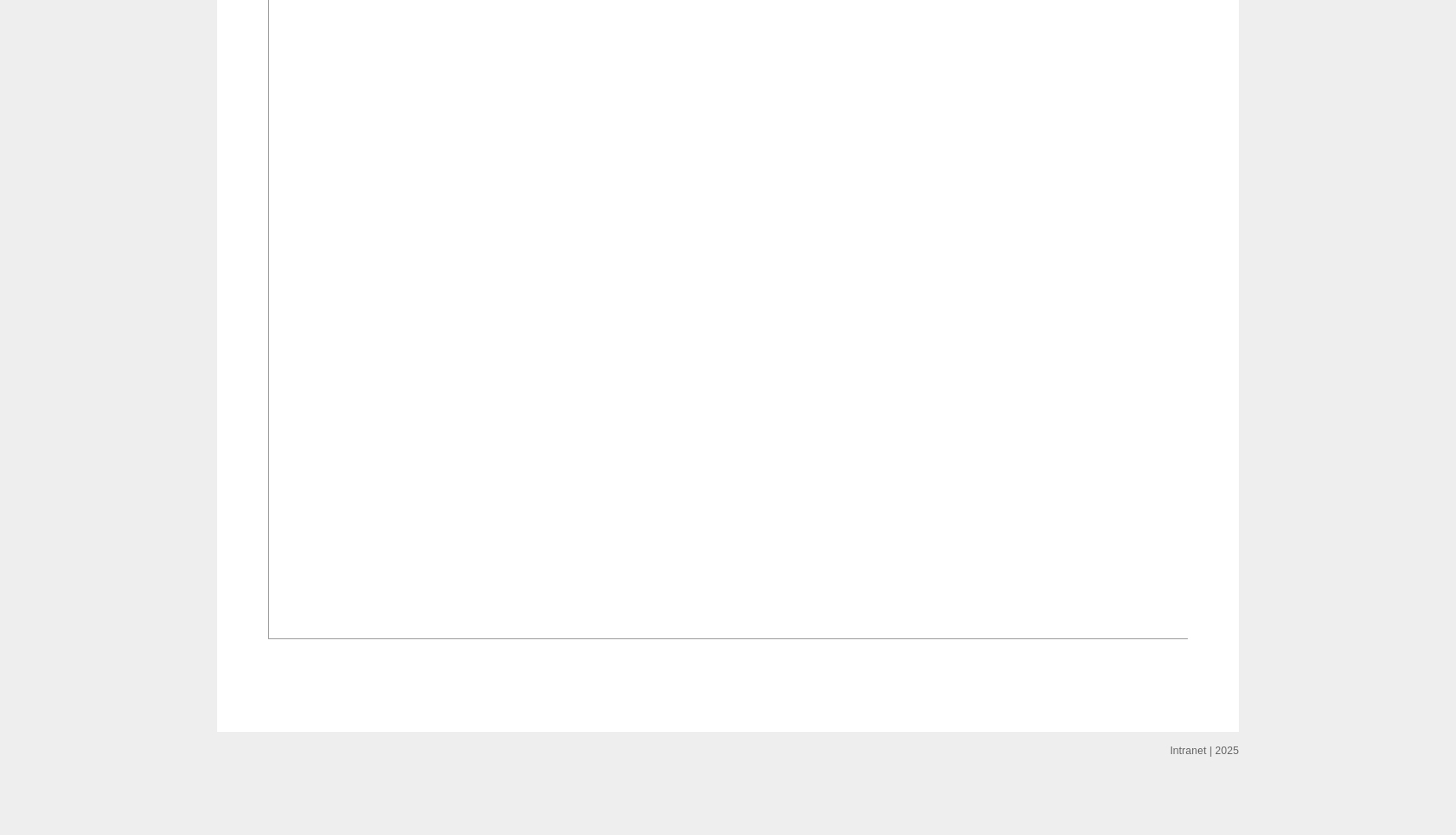
scroll to position [848, 0]
click at [672, 236] on img at bounding box center [729, 293] width 921 height 692
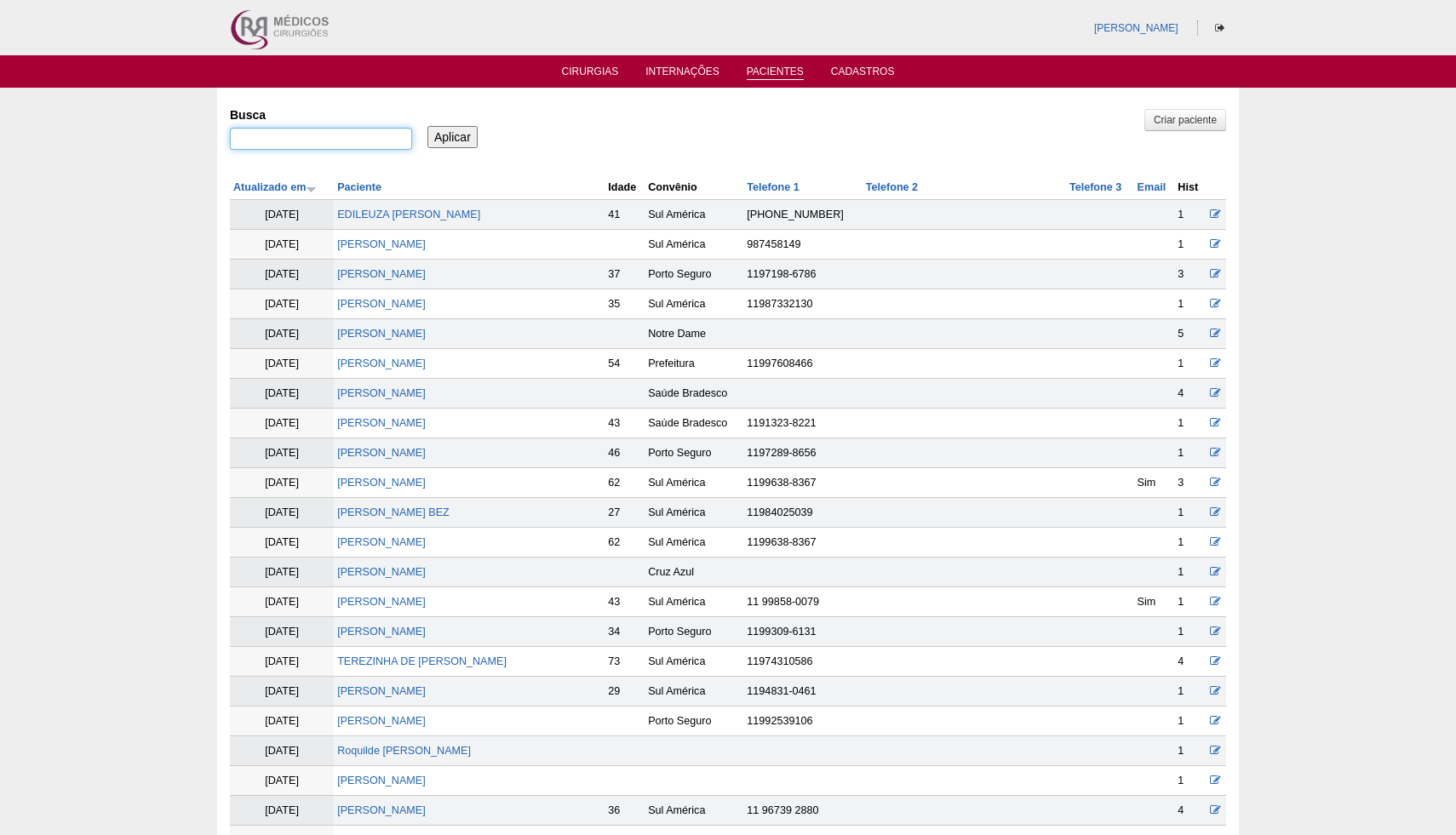
click at [295, 136] on input "Busca" at bounding box center [321, 138] width 182 height 22
type input "lea delfino"
click at [467, 133] on input "Aplicar" at bounding box center [453, 136] width 50 height 22
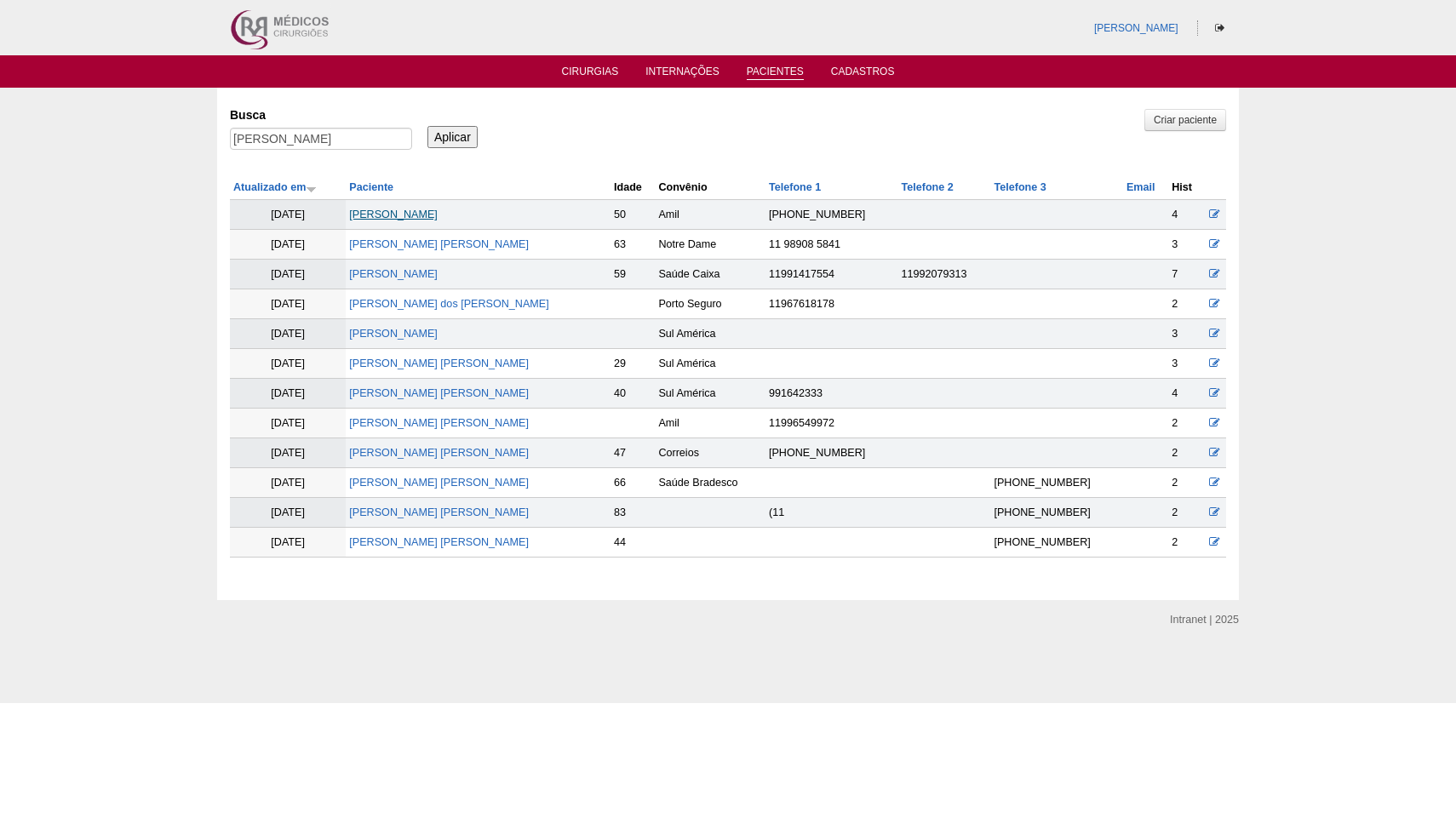
click at [407, 219] on link "[PERSON_NAME]" at bounding box center [393, 214] width 89 height 12
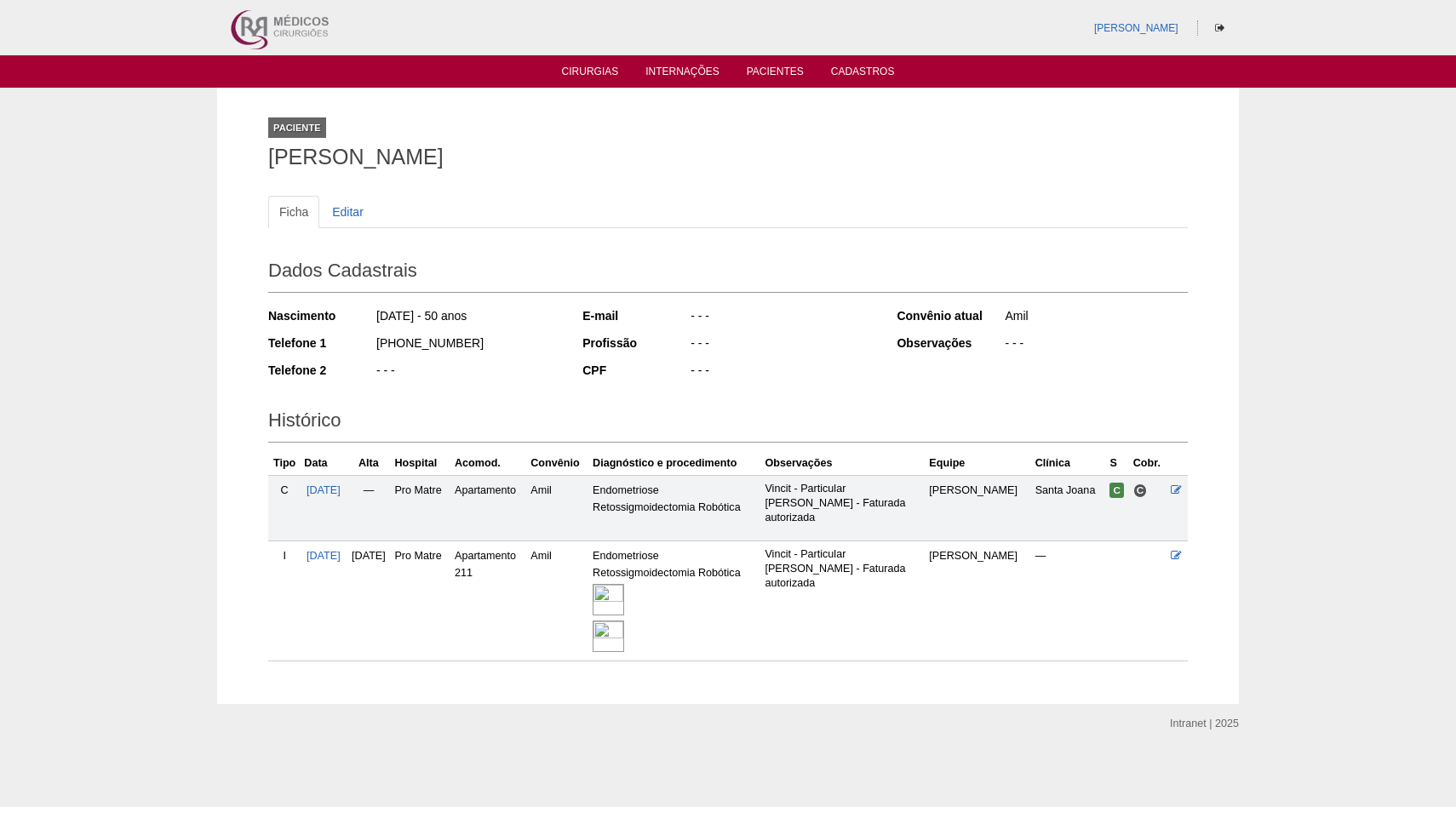
click at [624, 592] on img at bounding box center [608, 600] width 32 height 32
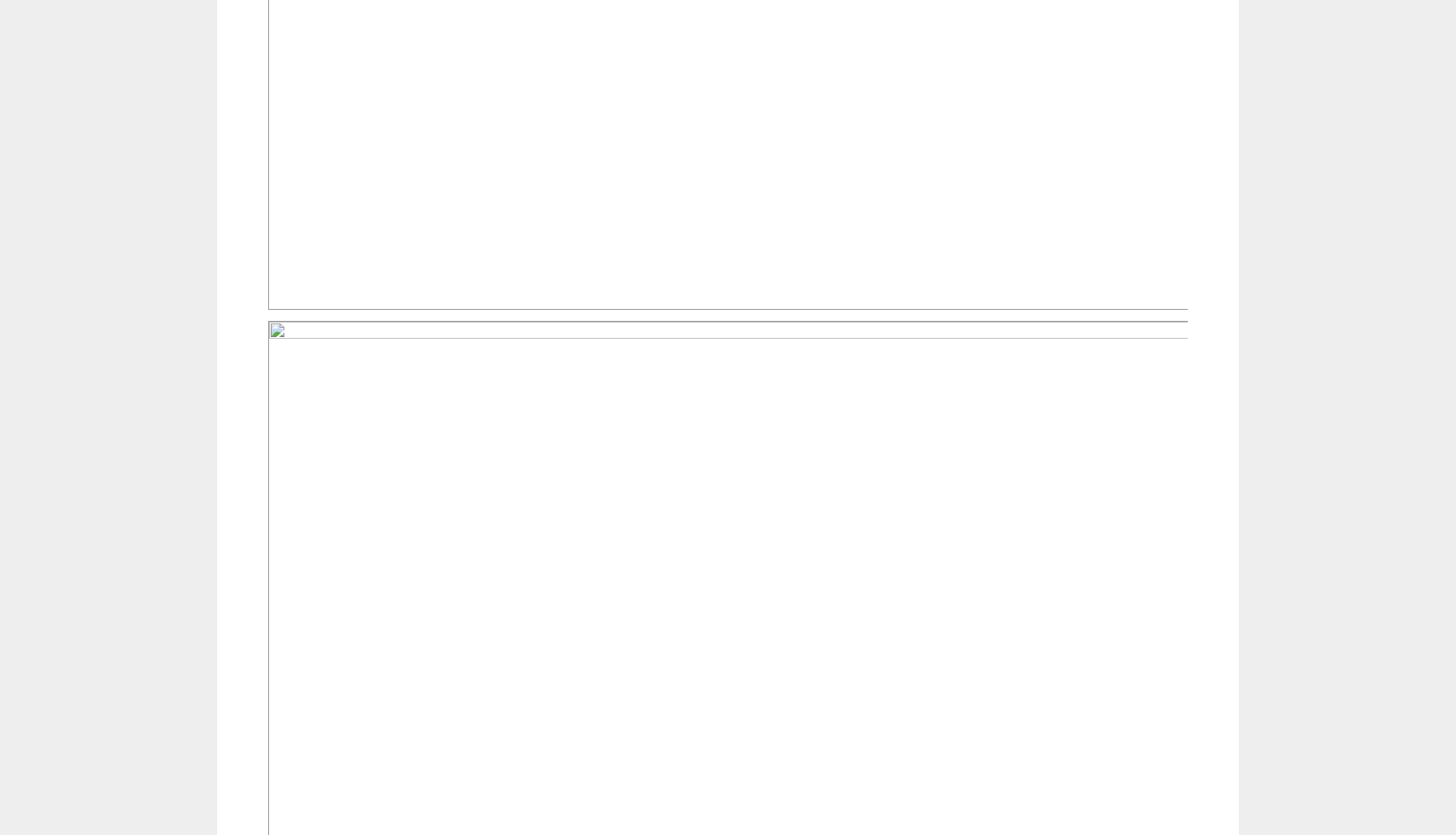
scroll to position [971, 0]
